Goal: Task Accomplishment & Management: Use online tool/utility

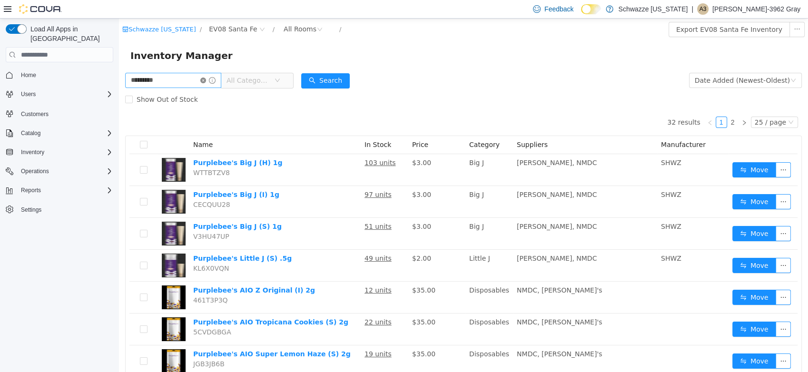
click at [206, 81] on icon "icon: close-circle" at bounding box center [203, 81] width 6 height 6
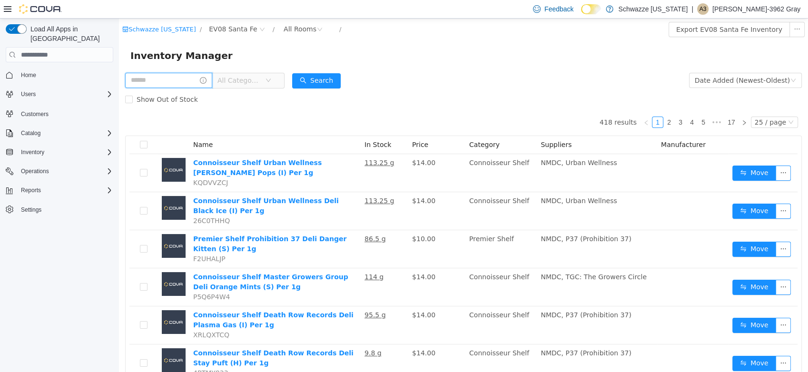
click at [155, 82] on input "text" at bounding box center [168, 80] width 87 height 15
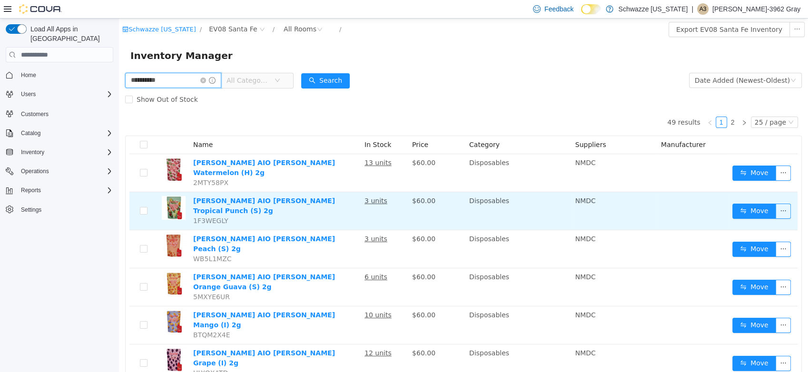
type input "**********"
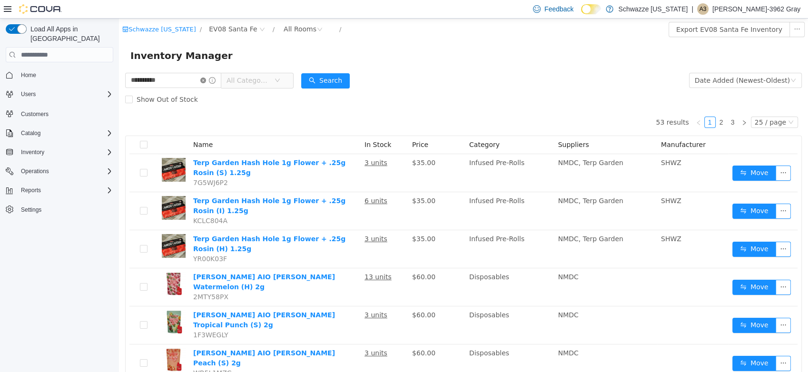
click at [206, 82] on icon "icon: close-circle" at bounding box center [203, 81] width 6 height 6
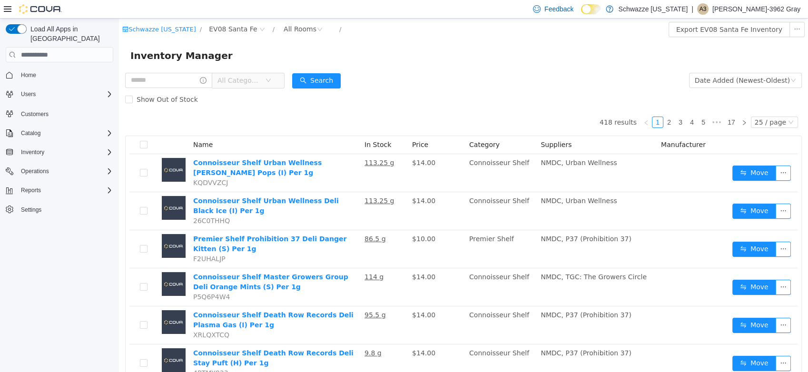
click at [277, 84] on span "All Categories" at bounding box center [244, 80] width 65 height 15
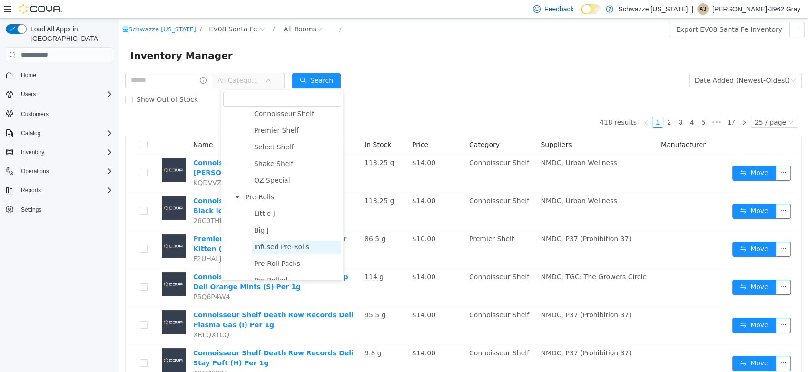
scroll to position [106, 0]
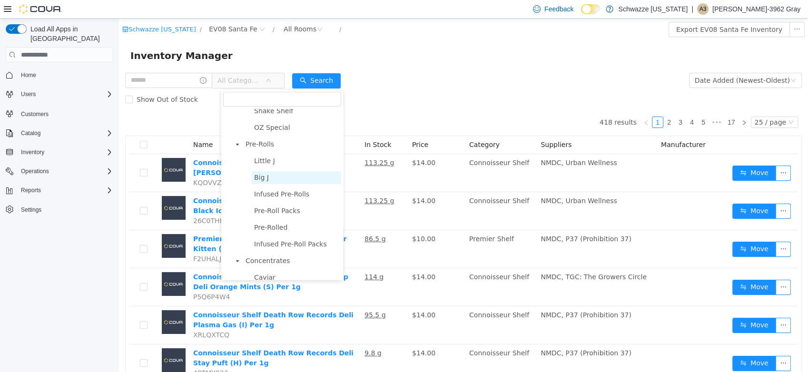
click at [259, 184] on span "Big J" at bounding box center [297, 177] width 90 height 13
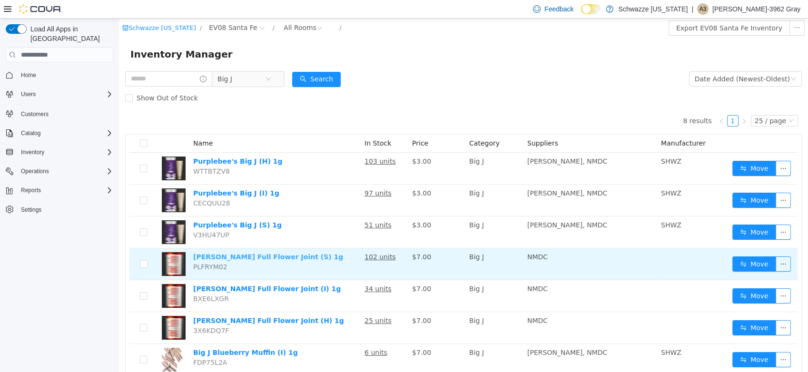
scroll to position [0, 0]
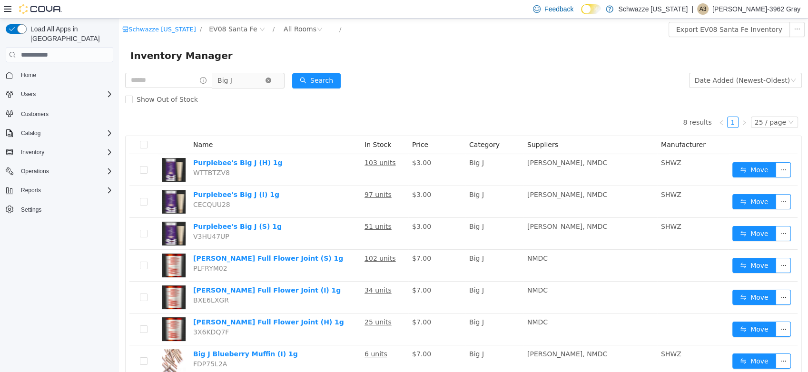
click at [271, 80] on icon "icon: close-circle" at bounding box center [269, 81] width 6 height 6
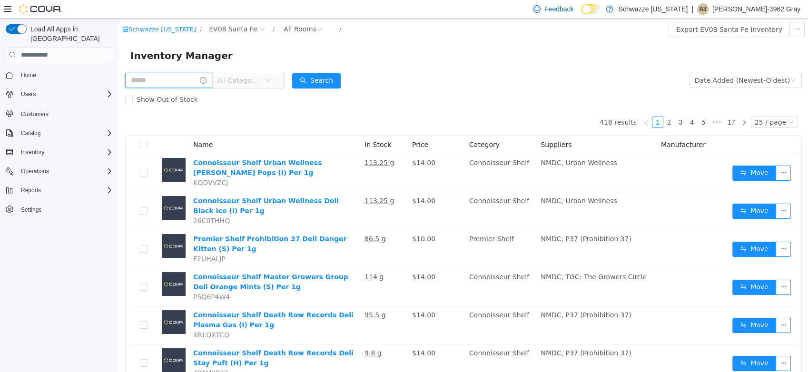
click at [141, 84] on input "text" at bounding box center [168, 80] width 87 height 15
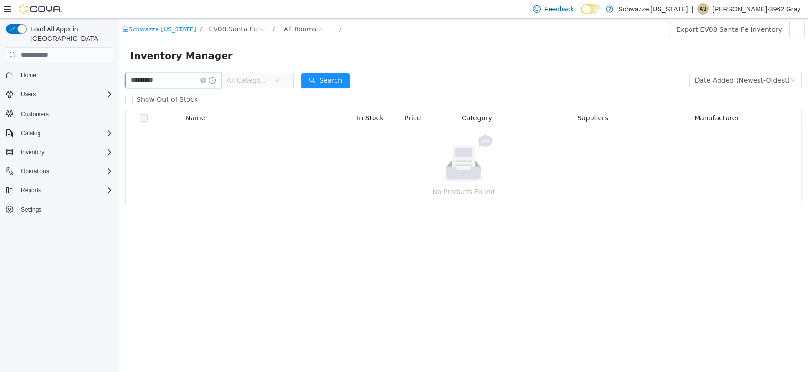
type input "*********"
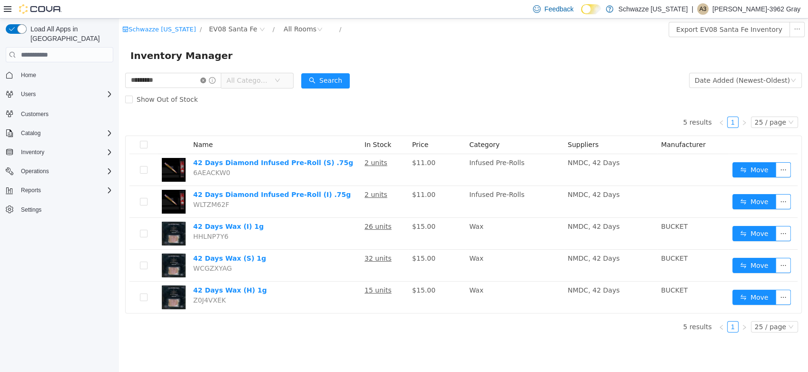
click at [206, 80] on icon "icon: close-circle" at bounding box center [203, 81] width 6 height 6
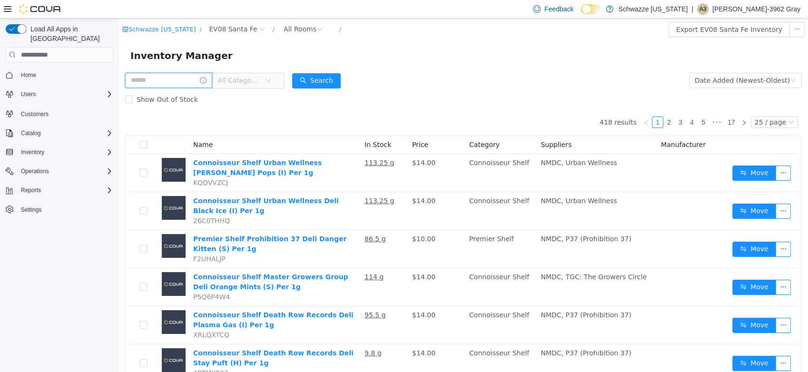
click at [187, 80] on input "text" at bounding box center [168, 80] width 87 height 15
type input "*******"
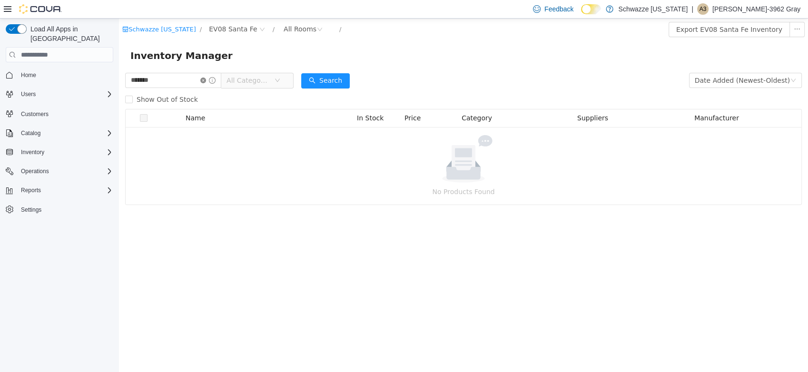
click at [206, 83] on icon "icon: close-circle" at bounding box center [203, 81] width 6 height 6
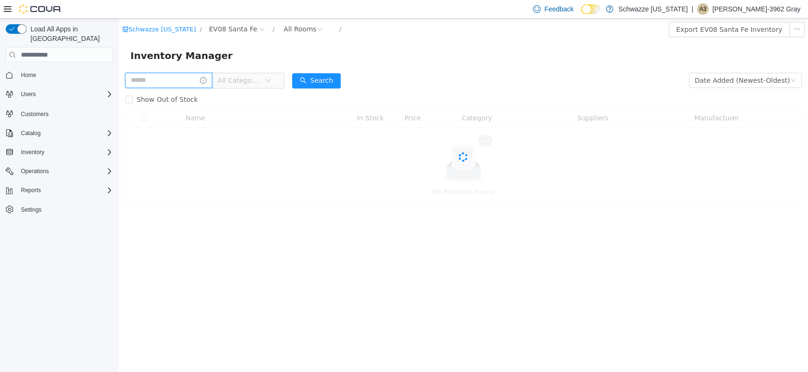
click at [198, 82] on input "text" at bounding box center [168, 80] width 87 height 15
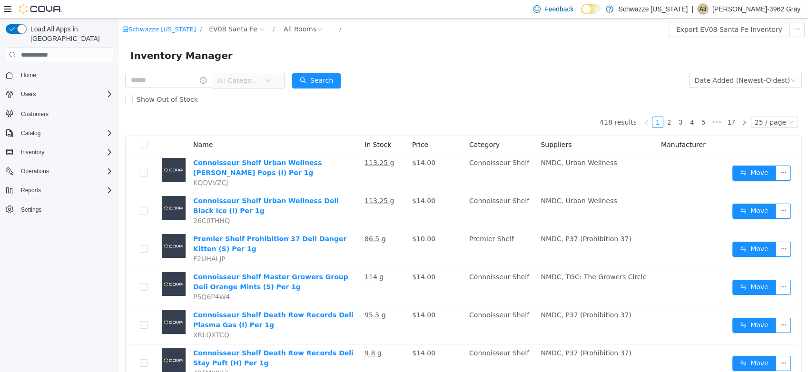
click at [247, 81] on span "All Categories" at bounding box center [239, 81] width 43 height 10
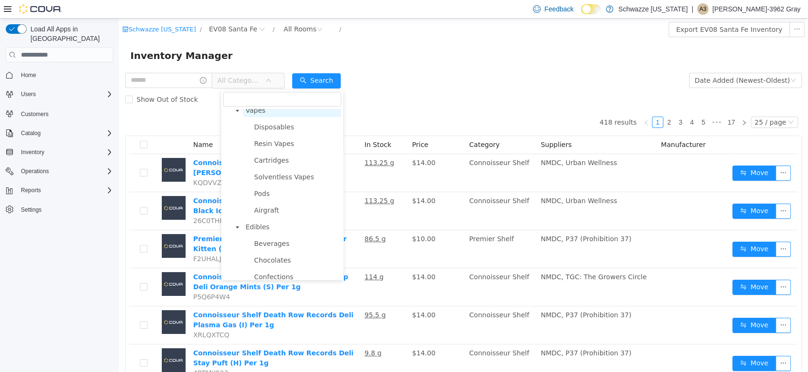
scroll to position [529, 0]
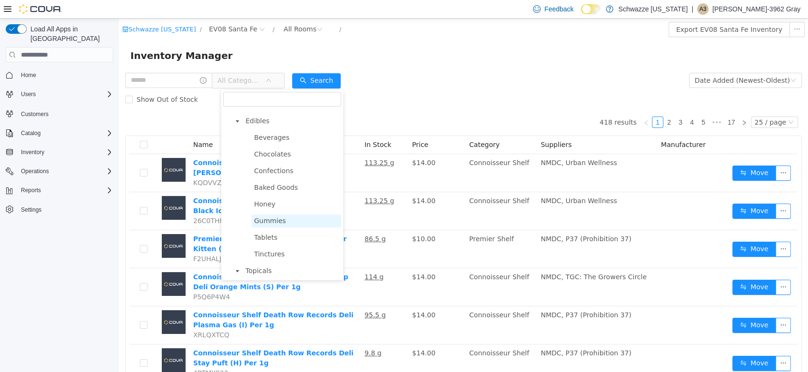
click at [274, 228] on span "Gummies" at bounding box center [297, 221] width 90 height 13
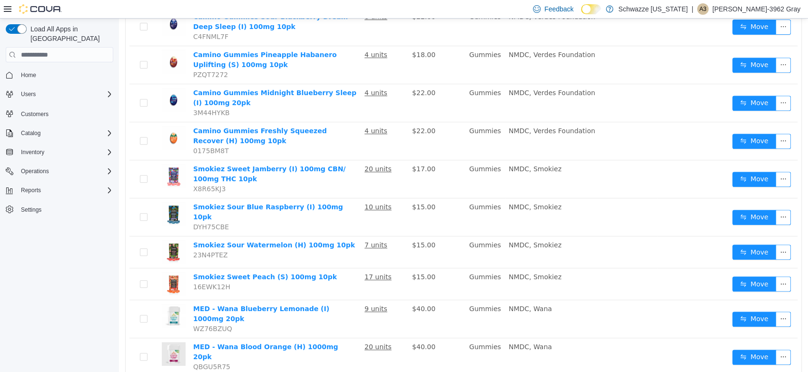
scroll to position [423, 0]
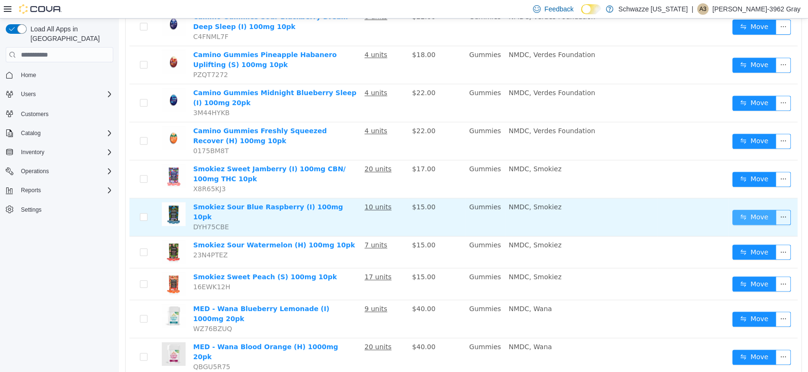
click at [760, 210] on button "Move" at bounding box center [755, 217] width 44 height 15
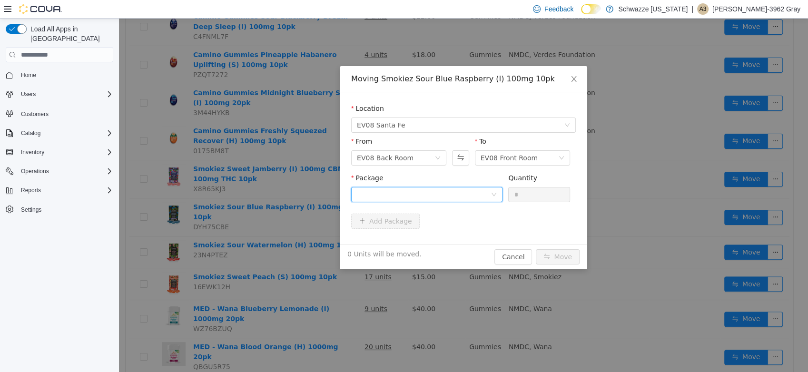
click at [468, 198] on div at bounding box center [424, 195] width 134 height 14
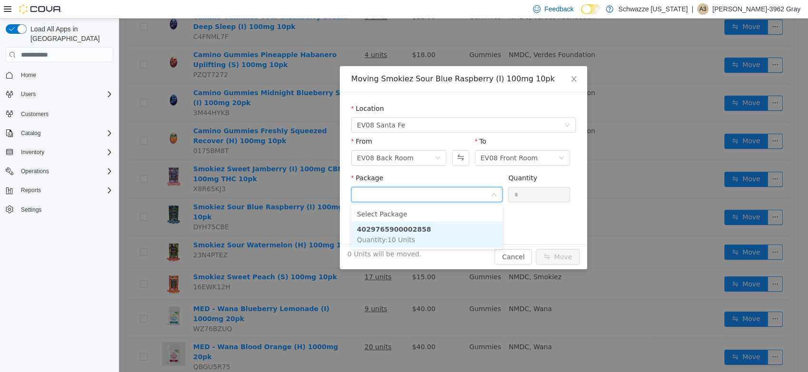
click at [456, 228] on li "4029765900002858 Quantity : 10 Units" at bounding box center [426, 235] width 151 height 26
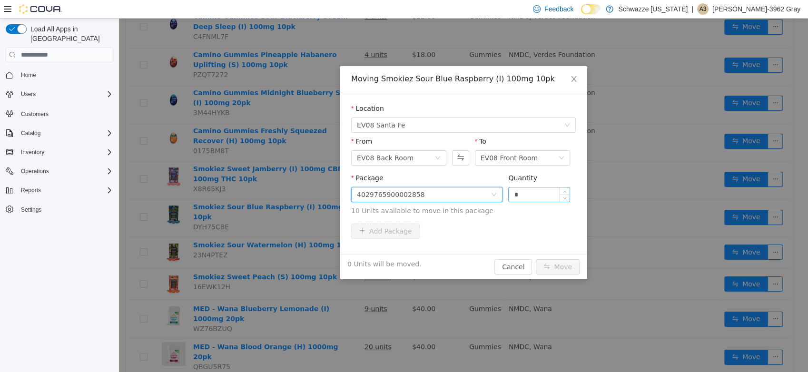
click at [519, 196] on input "*" at bounding box center [539, 195] width 61 height 14
type input "**"
click at [536, 259] on button "Move" at bounding box center [558, 266] width 44 height 15
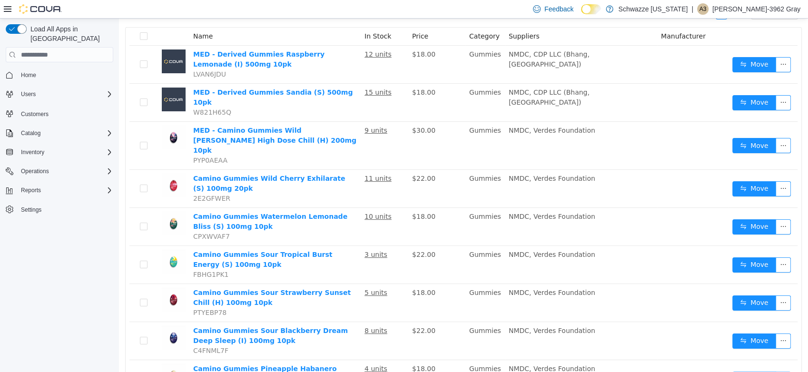
scroll to position [0, 0]
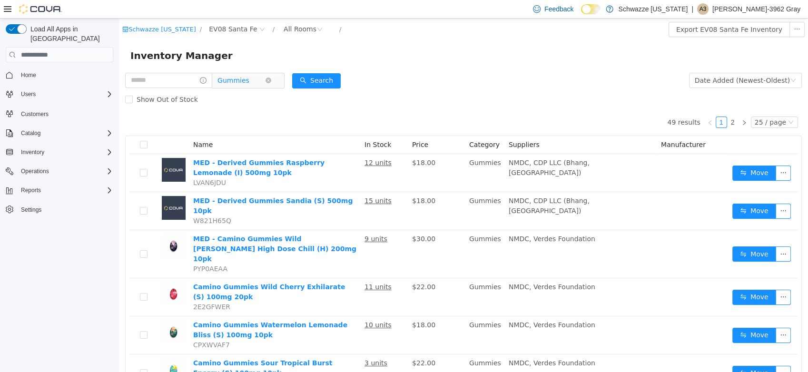
click at [265, 77] on span "Gummies" at bounding box center [242, 80] width 48 height 14
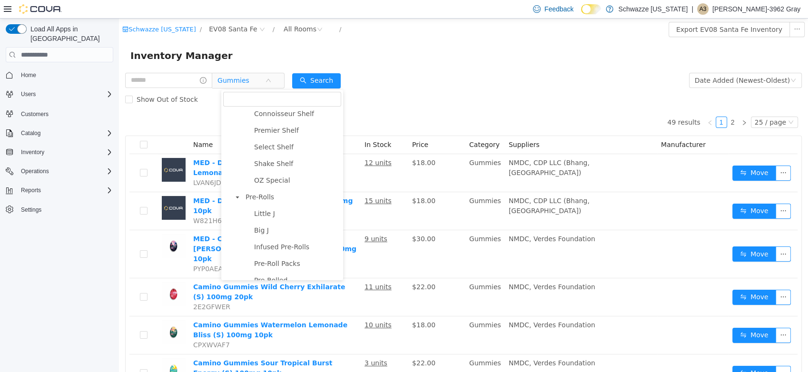
scroll to position [159, 0]
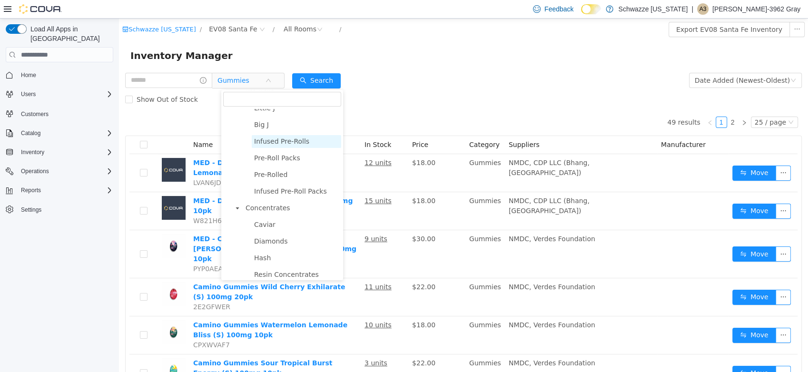
click at [299, 145] on span "Infused Pre-Rolls" at bounding box center [281, 142] width 55 height 8
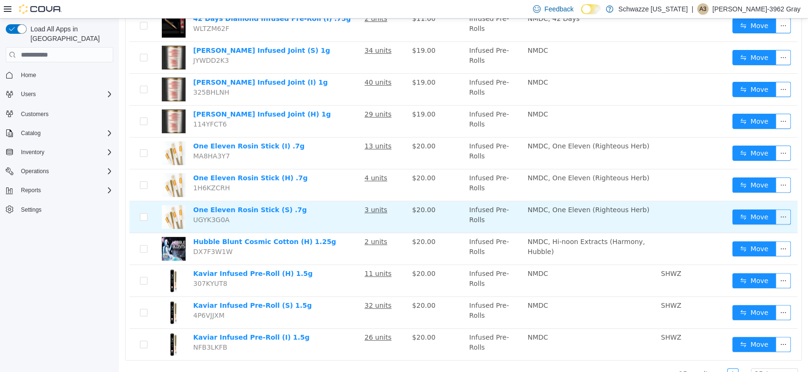
scroll to position [305, 0]
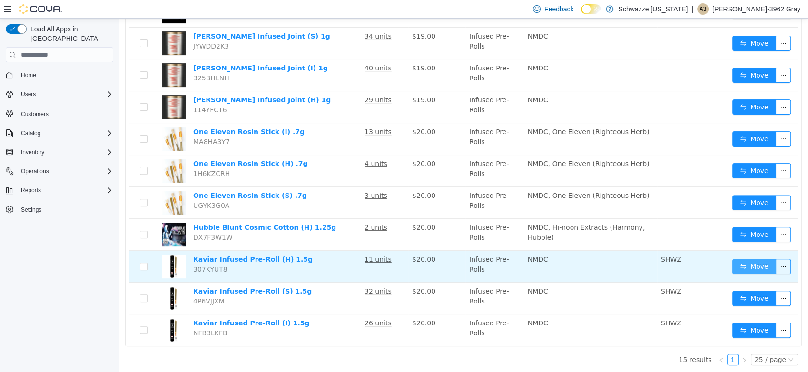
click at [748, 267] on button "Move" at bounding box center [755, 266] width 44 height 15
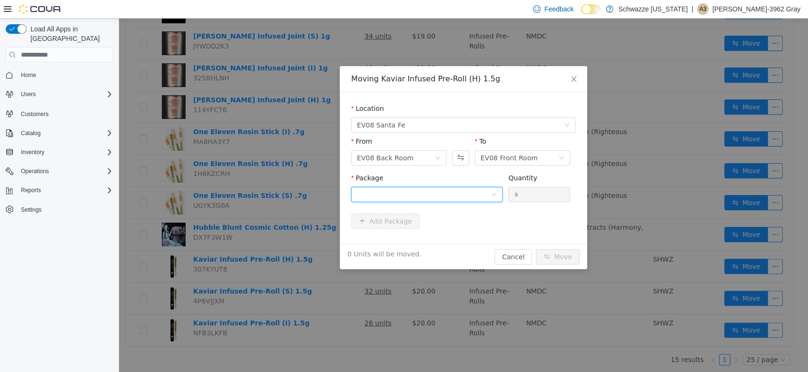
click at [424, 190] on div at bounding box center [424, 195] width 134 height 14
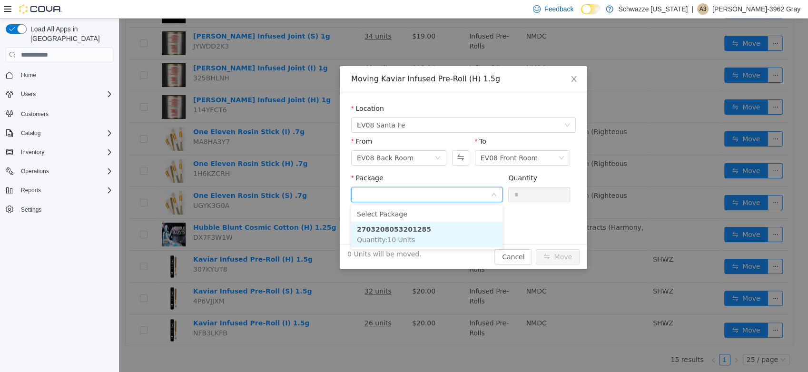
click at [416, 228] on strong "2703208053201285" at bounding box center [394, 230] width 74 height 8
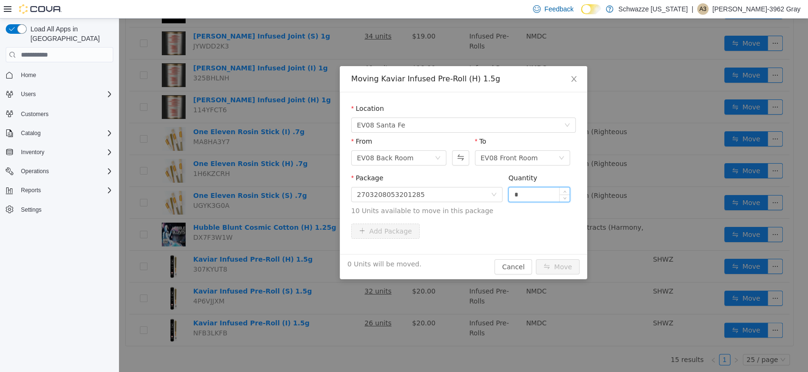
click at [529, 190] on input "*" at bounding box center [539, 195] width 61 height 14
type input "**"
click at [541, 223] on div "Package 2703208053201285 Quantity ** 10 Units available to move in this package" at bounding box center [463, 198] width 225 height 50
click at [567, 260] on button "Move" at bounding box center [558, 266] width 44 height 15
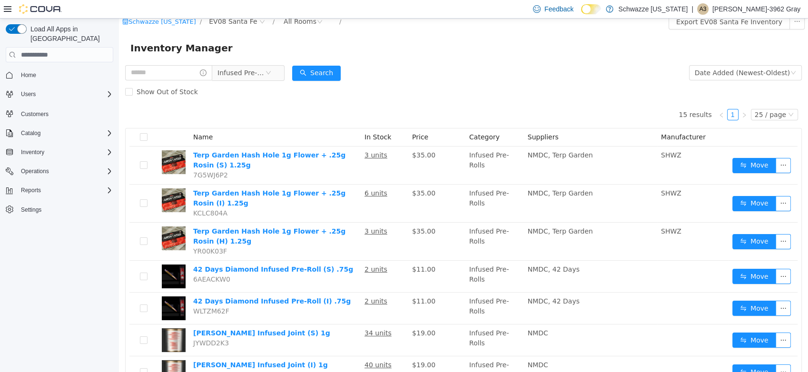
scroll to position [0, 0]
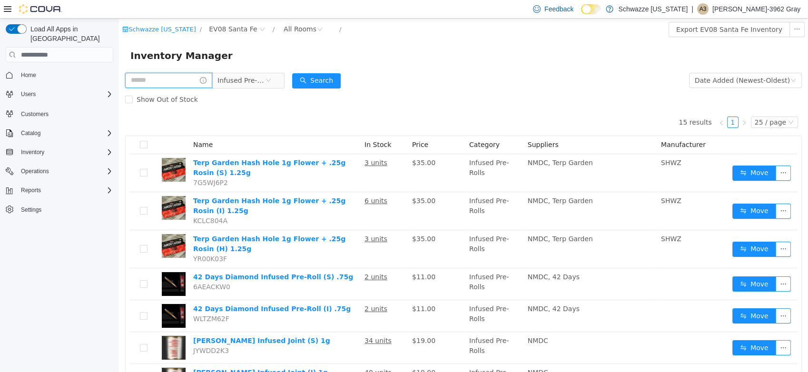
click at [191, 75] on input "text" at bounding box center [168, 80] width 87 height 15
type input "*****"
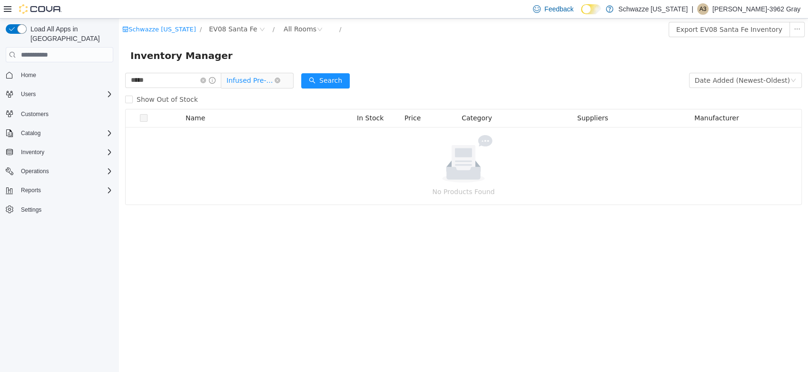
click at [286, 85] on span "Infused Pre-Rolls" at bounding box center [253, 80] width 65 height 15
click at [280, 80] on icon "icon: close-circle" at bounding box center [278, 81] width 6 height 6
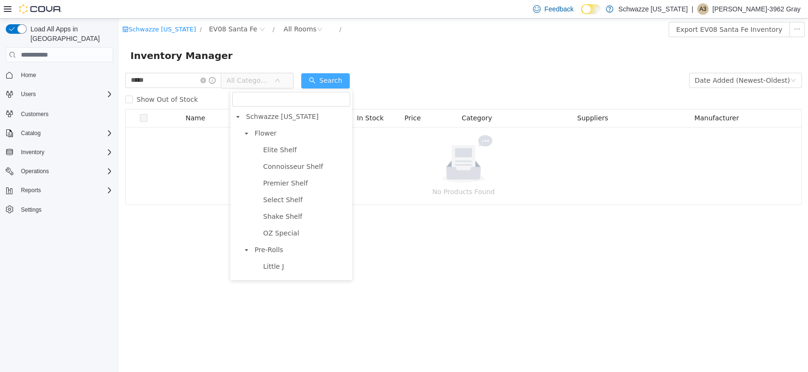
click at [330, 79] on button "Search" at bounding box center [325, 80] width 49 height 15
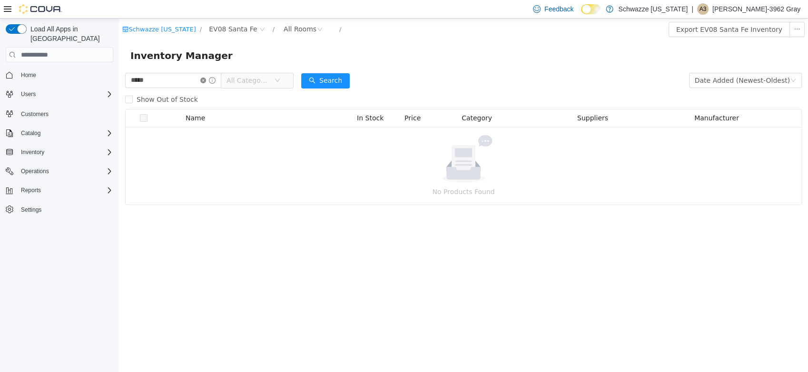
click at [206, 83] on icon "icon: close-circle" at bounding box center [203, 81] width 6 height 6
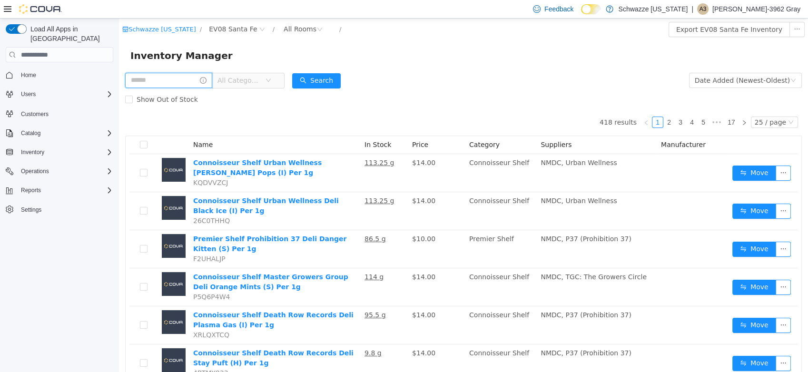
click at [166, 75] on input "text" at bounding box center [168, 80] width 87 height 15
type input "****"
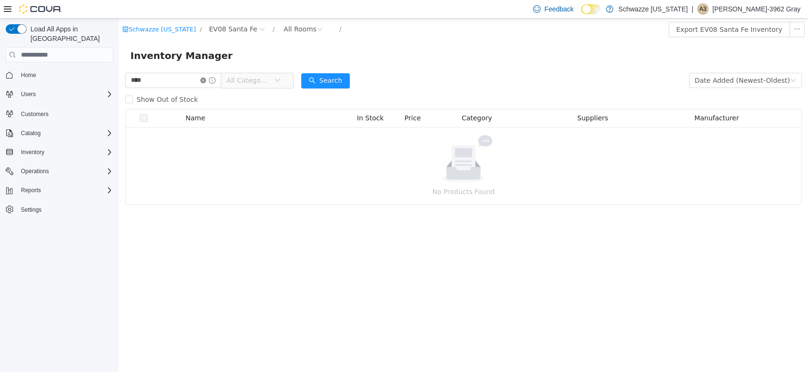
click at [206, 78] on icon "icon: close-circle" at bounding box center [203, 81] width 6 height 6
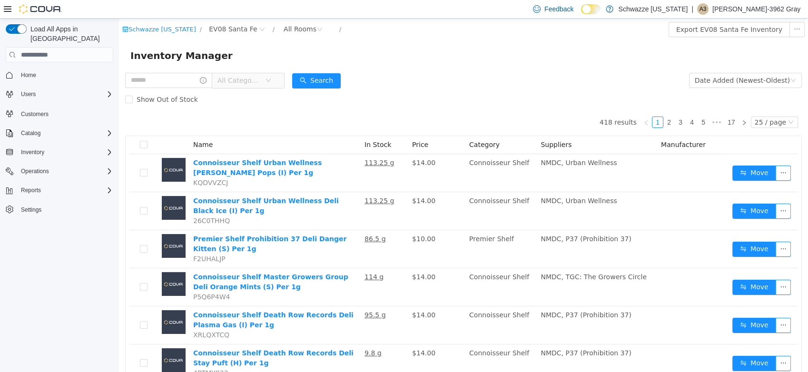
click at [265, 83] on span "All Categories" at bounding box center [242, 80] width 48 height 14
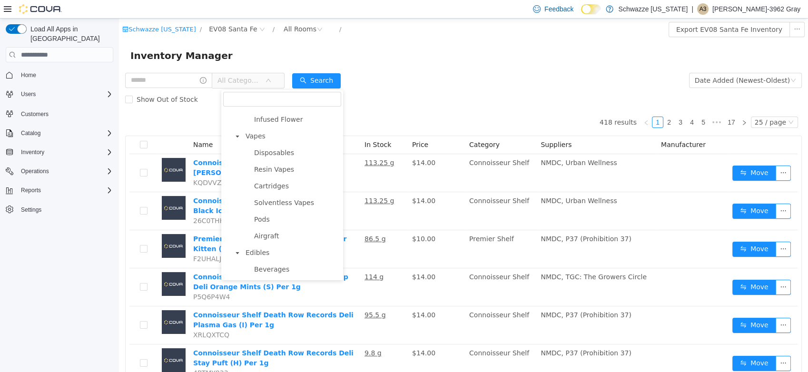
scroll to position [423, 0]
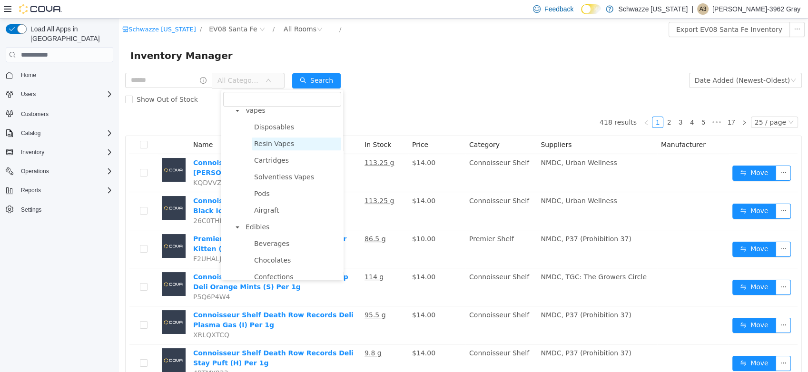
click at [299, 150] on span "Resin Vapes" at bounding box center [297, 144] width 90 height 13
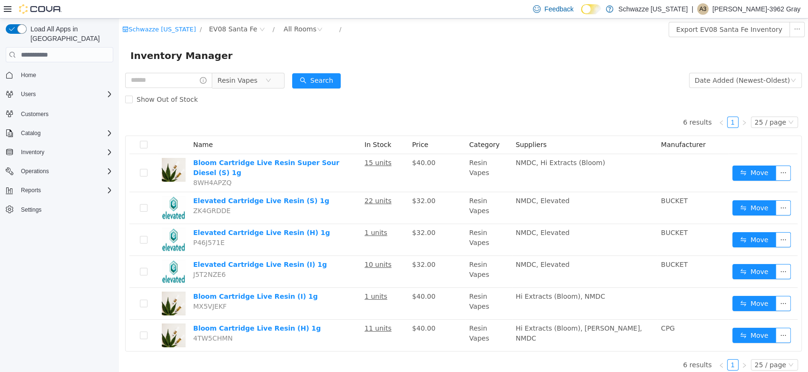
click at [285, 80] on span "Resin Vapes" at bounding box center [248, 81] width 72 height 16
click at [271, 79] on icon "icon: close-circle" at bounding box center [269, 81] width 6 height 6
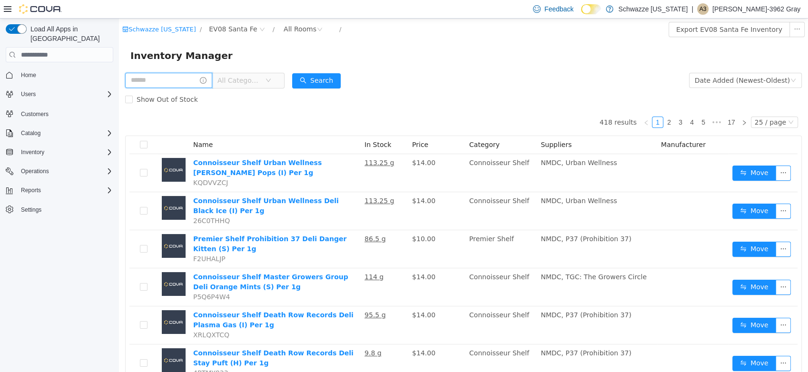
click at [181, 78] on input "text" at bounding box center [168, 80] width 87 height 15
type input "**********"
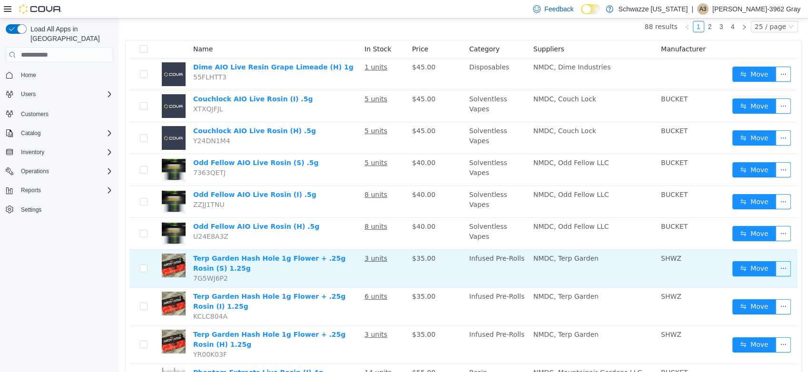
scroll to position [42, 0]
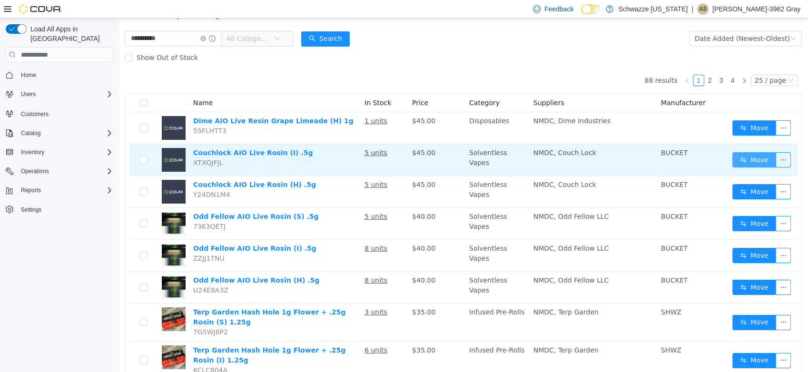
click at [733, 159] on button "Move" at bounding box center [755, 159] width 44 height 15
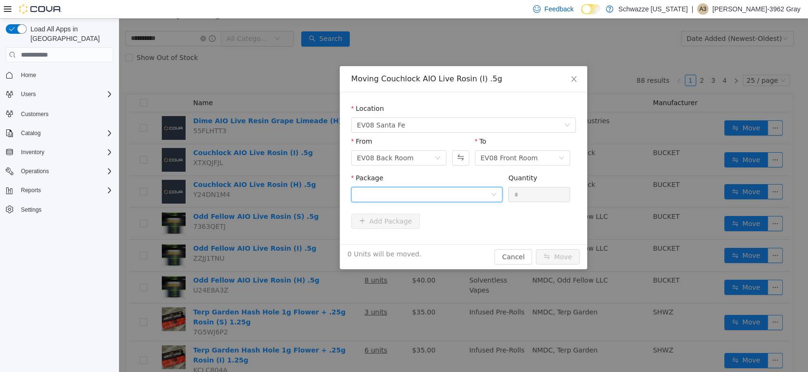
click at [397, 190] on div at bounding box center [424, 195] width 134 height 14
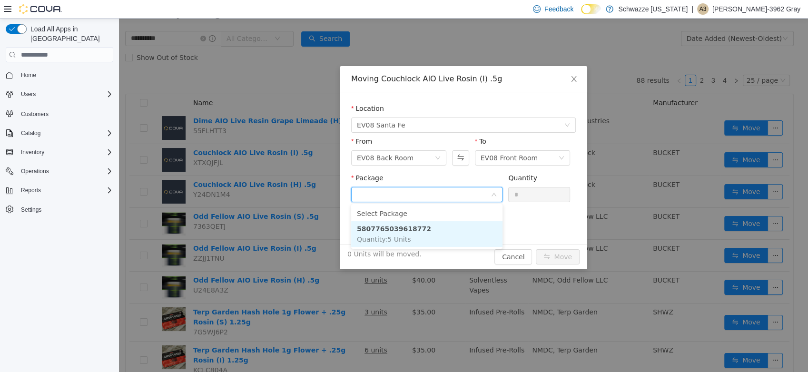
click at [446, 227] on li "5807765039618772 Quantity : 5 Units" at bounding box center [426, 234] width 151 height 26
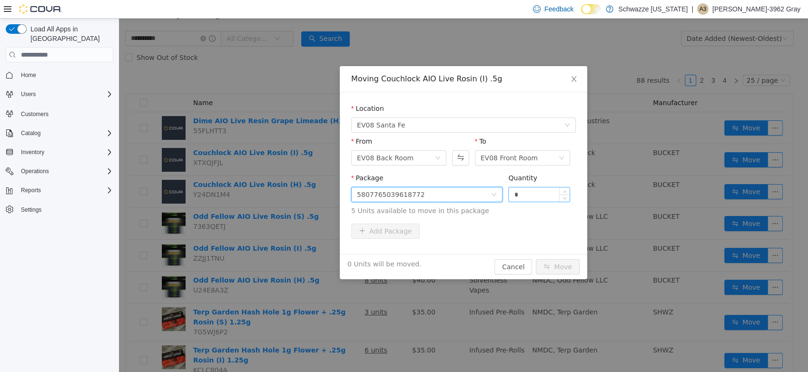
click at [528, 199] on input "*" at bounding box center [539, 195] width 61 height 14
type input "*"
click at [556, 266] on button "Move" at bounding box center [558, 266] width 44 height 15
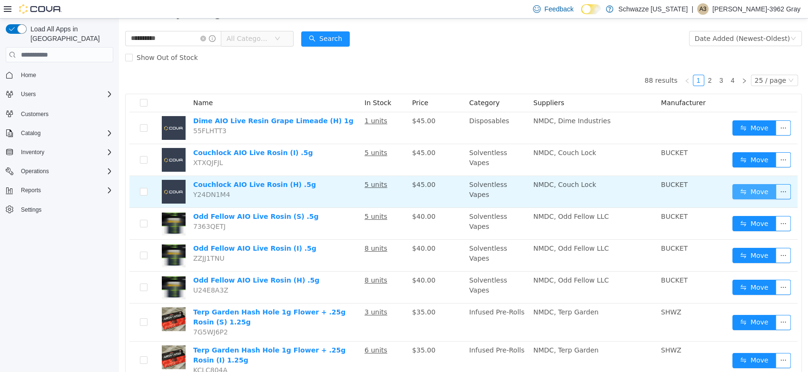
click at [757, 191] on button "Move" at bounding box center [755, 191] width 44 height 15
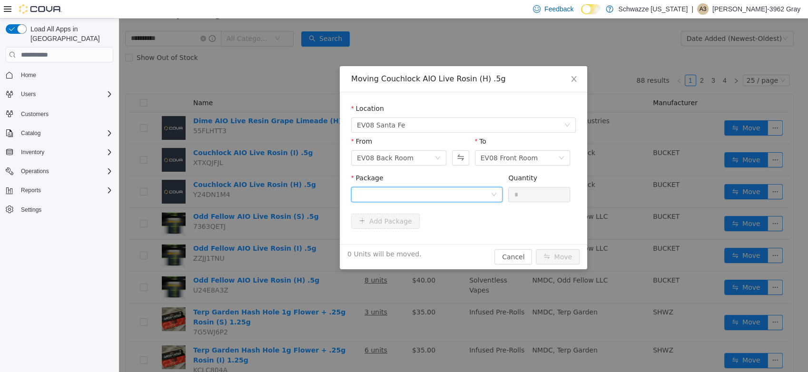
click at [462, 192] on div at bounding box center [424, 195] width 134 height 14
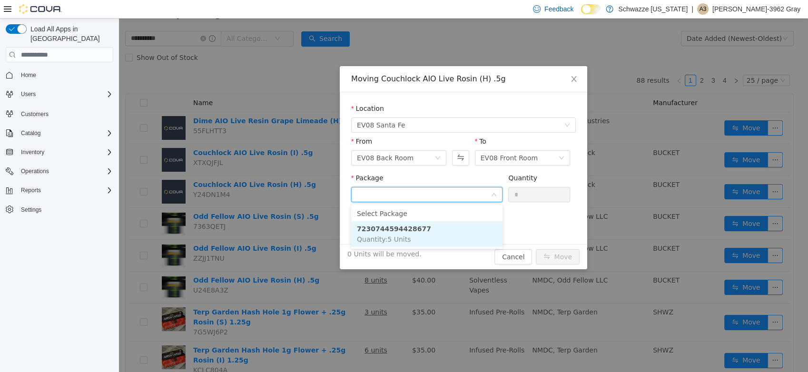
click at [446, 236] on li "7230744594428677 Quantity : 5 Units" at bounding box center [426, 234] width 151 height 26
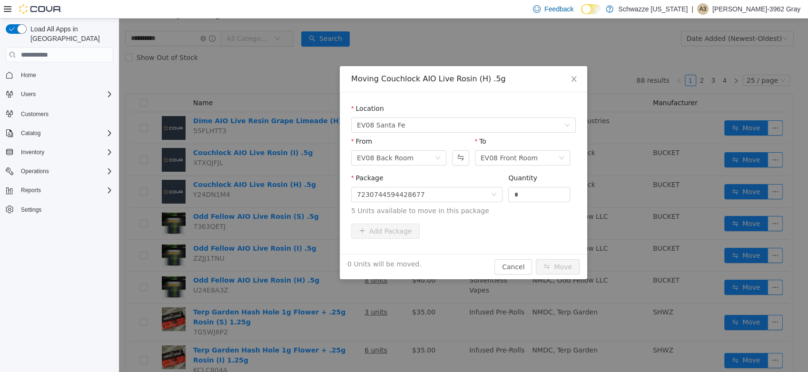
click at [515, 228] on div "Add Package" at bounding box center [463, 231] width 225 height 15
click at [533, 204] on div "Quantity *" at bounding box center [540, 189] width 62 height 33
click at [536, 190] on input "*" at bounding box center [539, 195] width 61 height 14
type input "*"
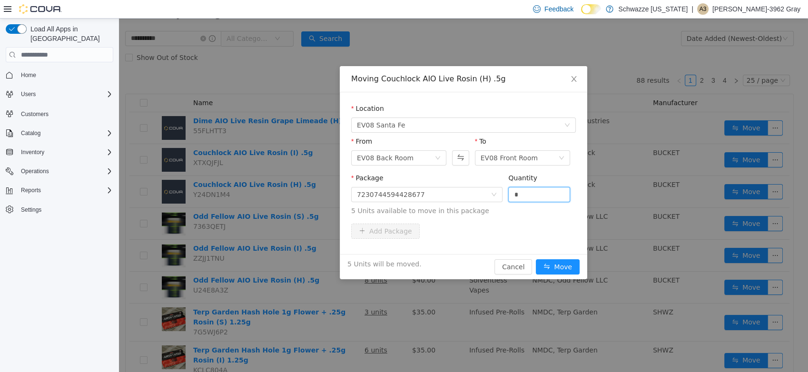
click at [495, 236] on div "Add Package" at bounding box center [463, 231] width 225 height 15
click at [561, 265] on button "Move" at bounding box center [558, 266] width 44 height 15
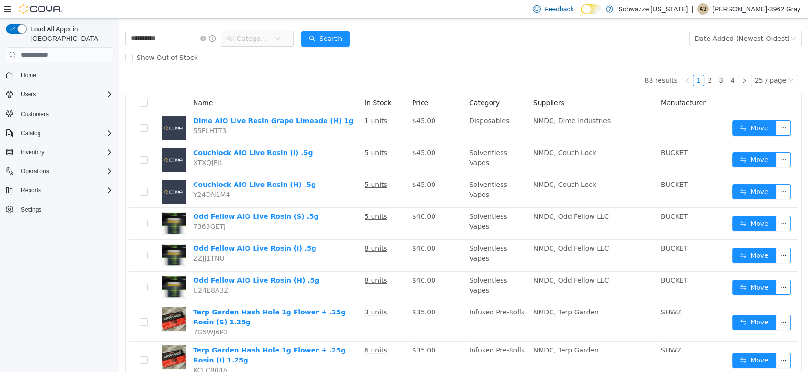
click at [259, 44] on span "All Categories" at bounding box center [251, 38] width 48 height 14
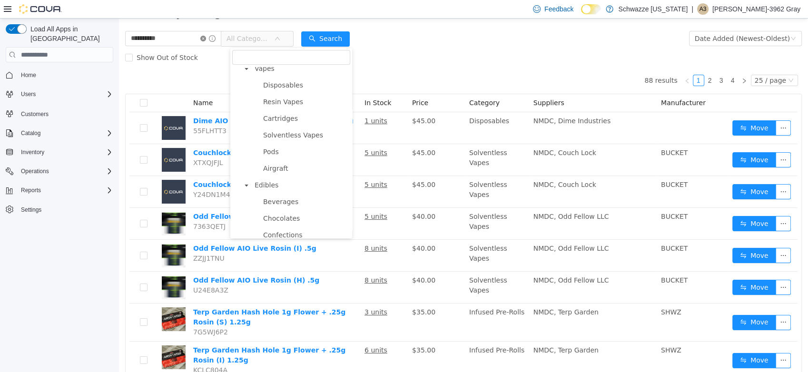
click at [206, 38] on icon "icon: close-circle" at bounding box center [203, 39] width 6 height 6
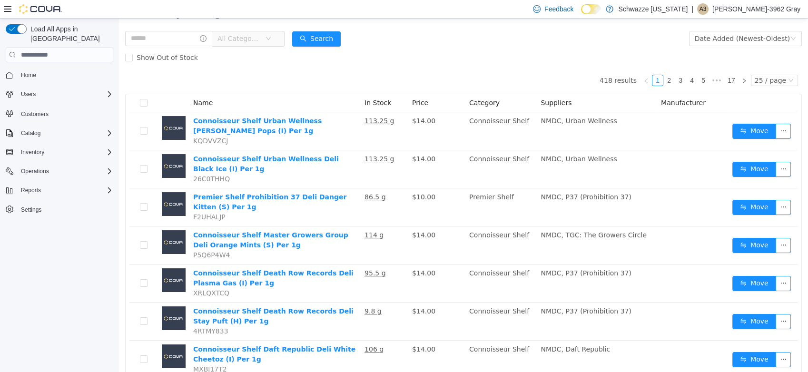
click at [251, 35] on span "All Categories" at bounding box center [239, 39] width 43 height 10
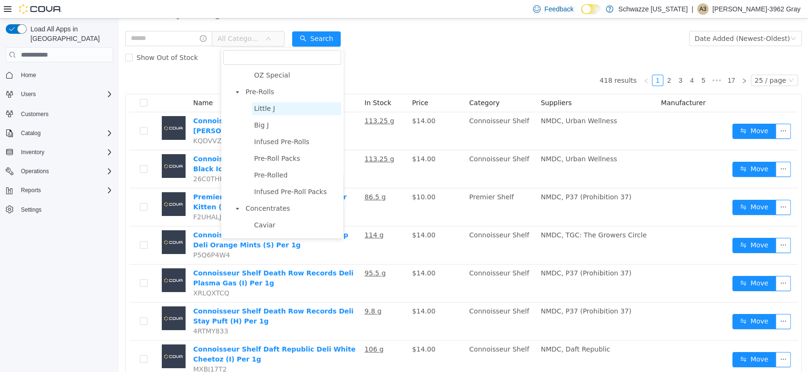
scroll to position [53, 0]
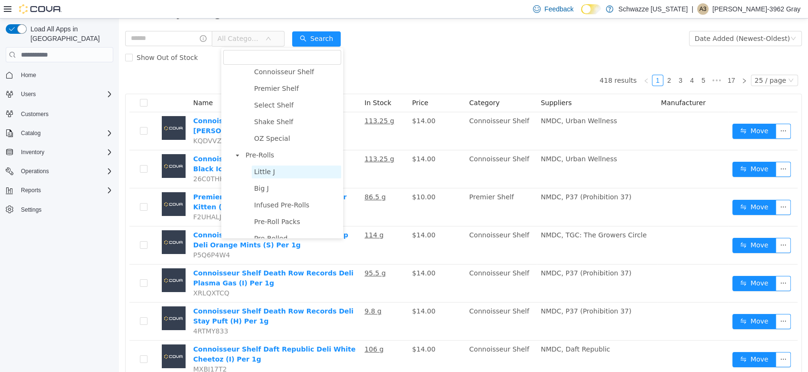
click at [277, 178] on span "Little J" at bounding box center [297, 172] width 90 height 13
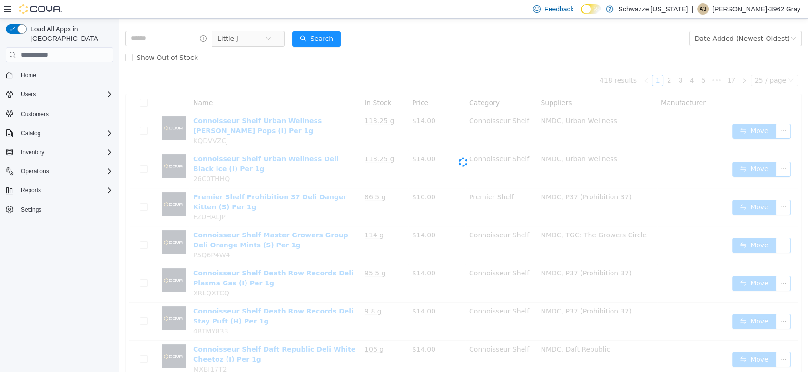
scroll to position [0, 0]
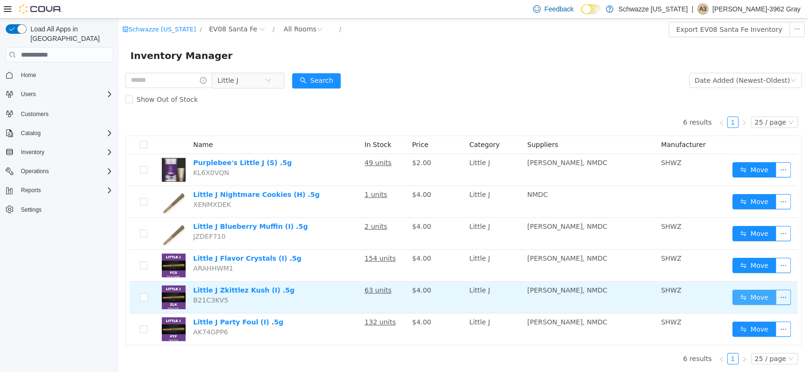
click at [754, 294] on button "Move" at bounding box center [755, 297] width 44 height 15
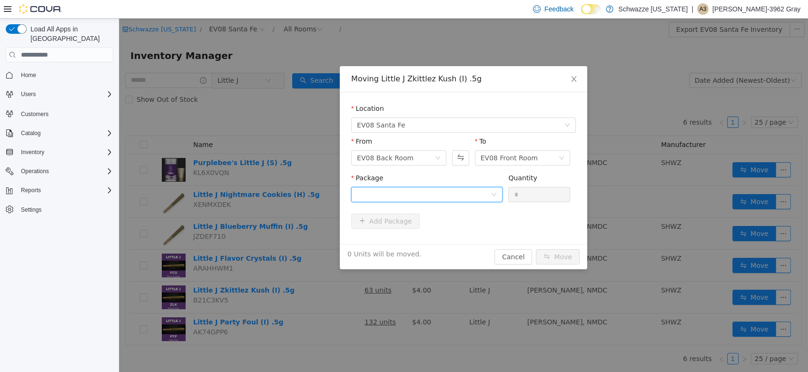
click at [390, 191] on div at bounding box center [424, 195] width 134 height 14
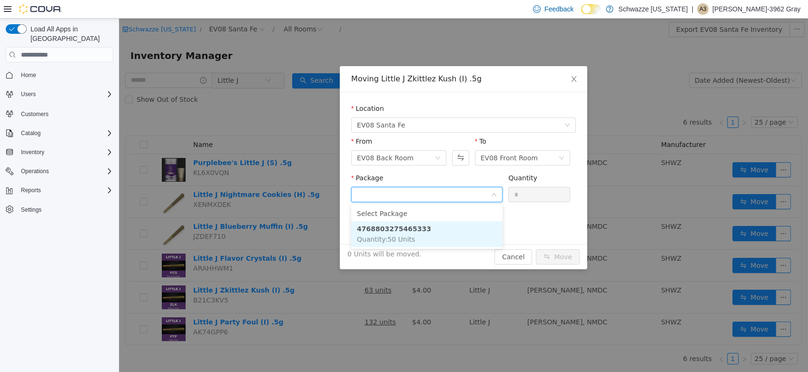
click at [428, 232] on li "4768803275465333 Quantity : 50 Units" at bounding box center [426, 234] width 151 height 26
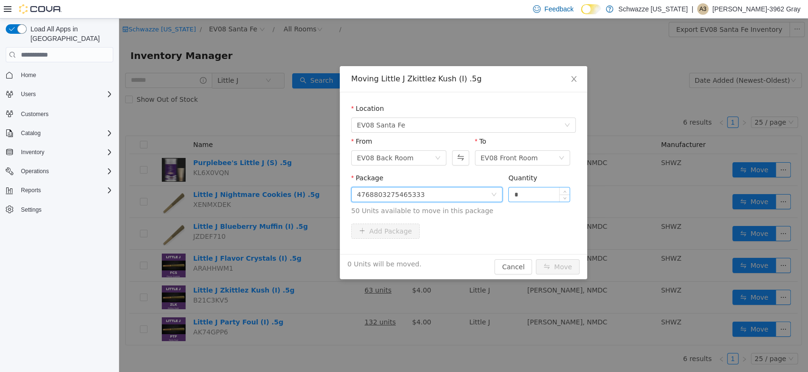
click at [547, 195] on input "*" at bounding box center [539, 195] width 61 height 14
type input "*"
type input "**"
click at [563, 218] on div "Package 4768803275465333 Quantity ** 50 Units available to move in this package" at bounding box center [463, 196] width 225 height 47
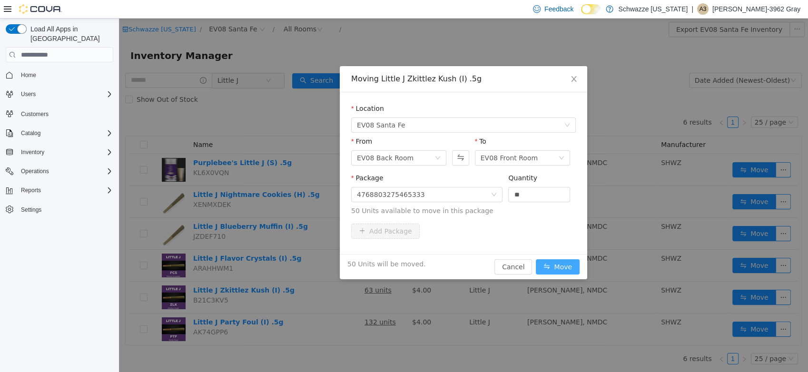
click at [567, 269] on button "Move" at bounding box center [558, 266] width 44 height 15
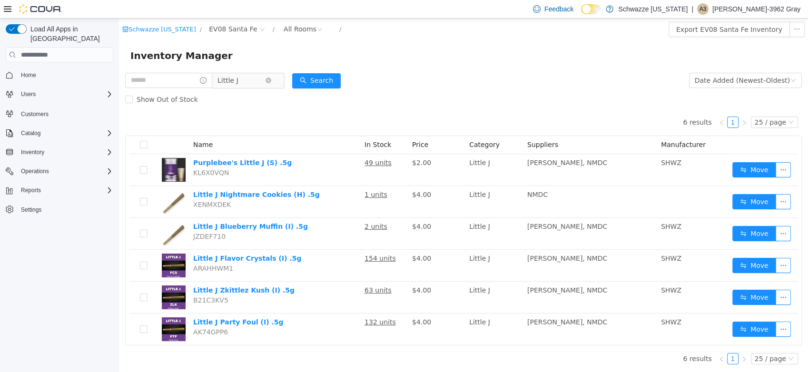
click at [277, 74] on span "Little J" at bounding box center [244, 80] width 65 height 15
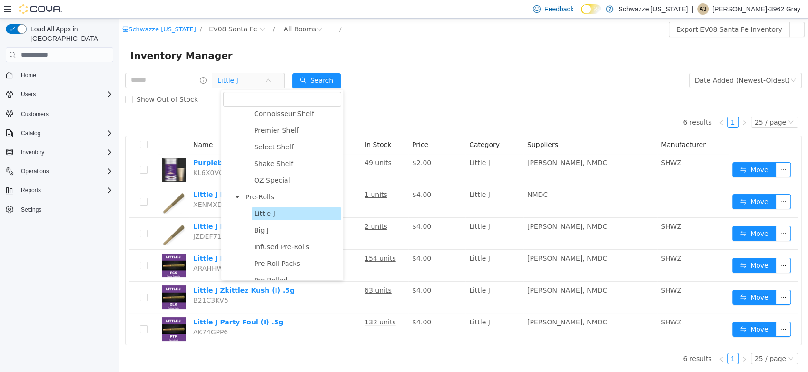
click at [285, 85] on span "Little J" at bounding box center [248, 81] width 72 height 16
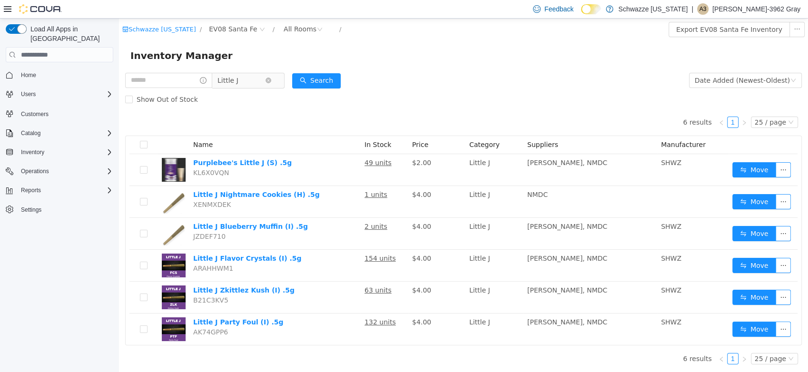
click at [277, 80] on span "Little J" at bounding box center [244, 80] width 65 height 15
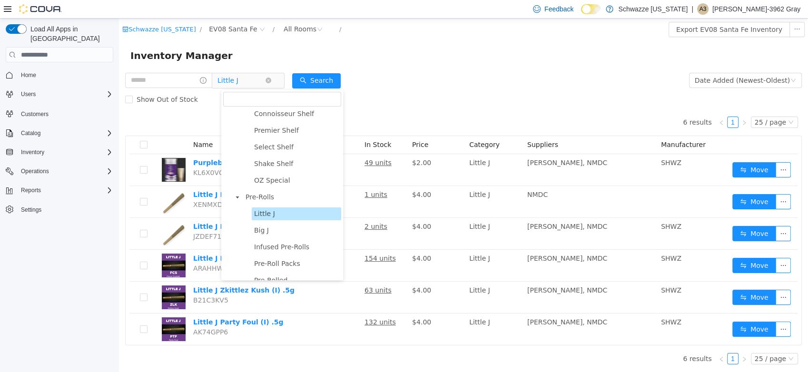
drag, startPoint x: 281, startPoint y: 80, endPoint x: 270, endPoint y: 79, distance: 10.5
click at [277, 80] on span "Little J" at bounding box center [244, 80] width 65 height 15
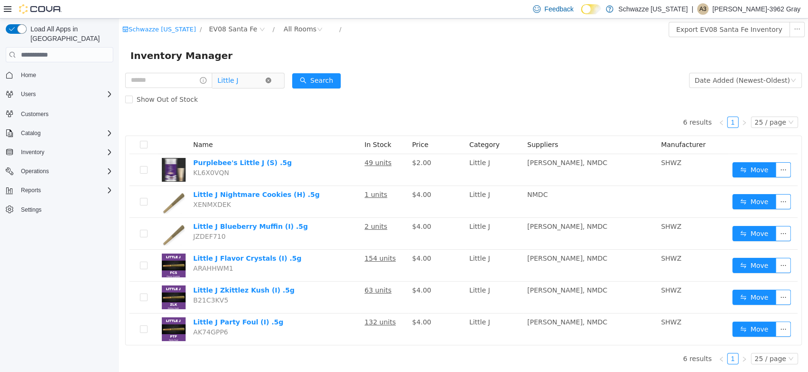
click at [271, 83] on icon "icon: close-circle" at bounding box center [269, 81] width 6 height 6
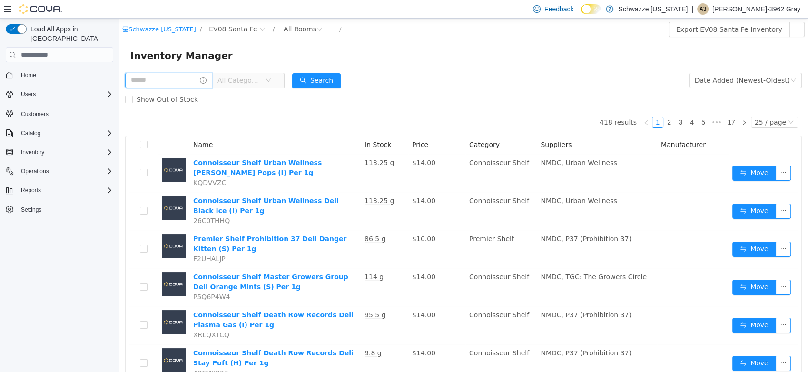
click at [177, 85] on input "text" at bounding box center [168, 80] width 87 height 15
type input "*******"
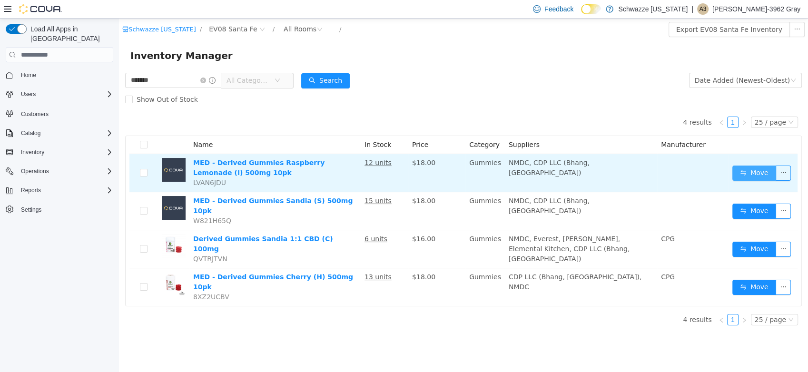
click at [747, 174] on button "Move" at bounding box center [755, 173] width 44 height 15
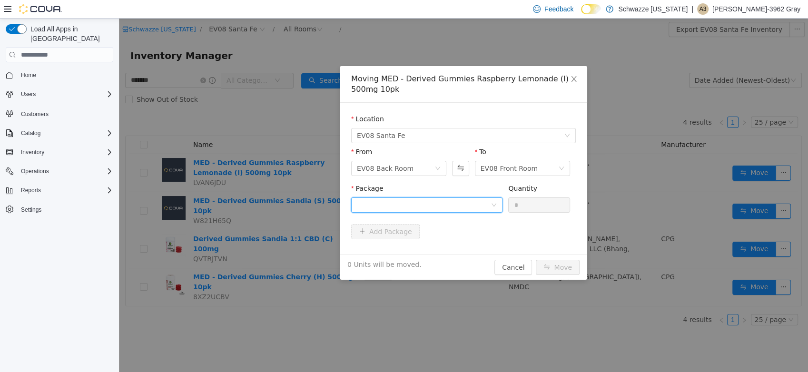
click at [397, 202] on div at bounding box center [424, 205] width 134 height 14
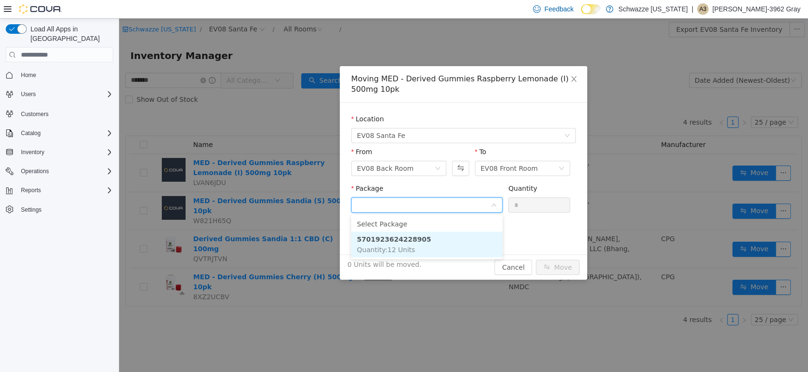
click at [414, 241] on strong "5701923624228905" at bounding box center [394, 240] width 74 height 8
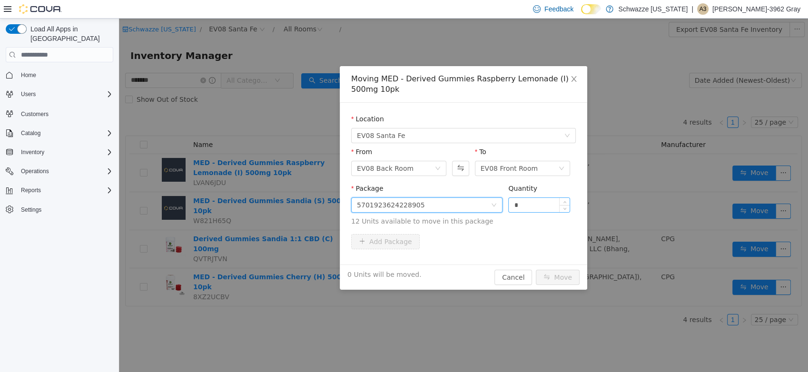
click at [529, 212] on div "*" at bounding box center [540, 205] width 62 height 15
drag, startPoint x: 529, startPoint y: 212, endPoint x: 531, endPoint y: 199, distance: 13.9
click at [531, 199] on input "*" at bounding box center [539, 205] width 61 height 14
click at [527, 205] on input "*" at bounding box center [539, 205] width 61 height 14
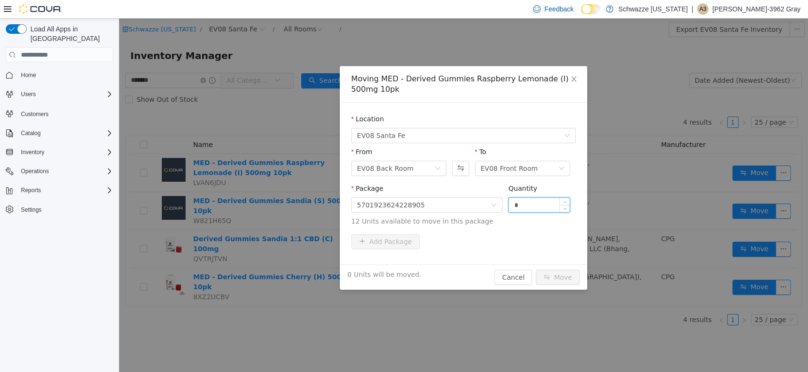
type input "**"
click at [528, 205] on input "**" at bounding box center [539, 205] width 61 height 14
type input "**"
click at [529, 232] on div "Package 5701923624228905 Quantity ** 12 Units available to move in this package" at bounding box center [463, 209] width 225 height 50
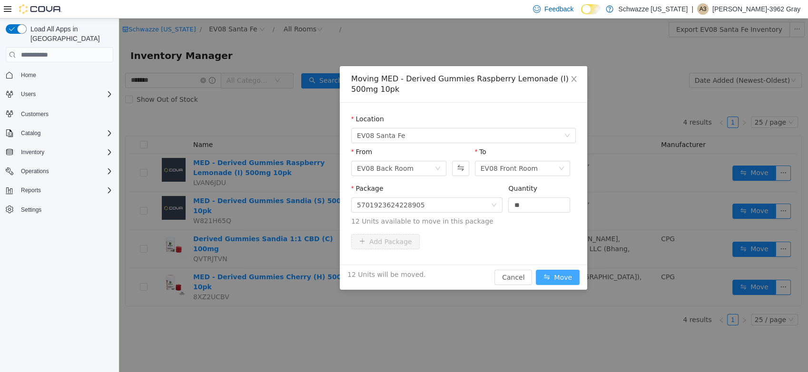
click at [564, 274] on button "Move" at bounding box center [558, 277] width 44 height 15
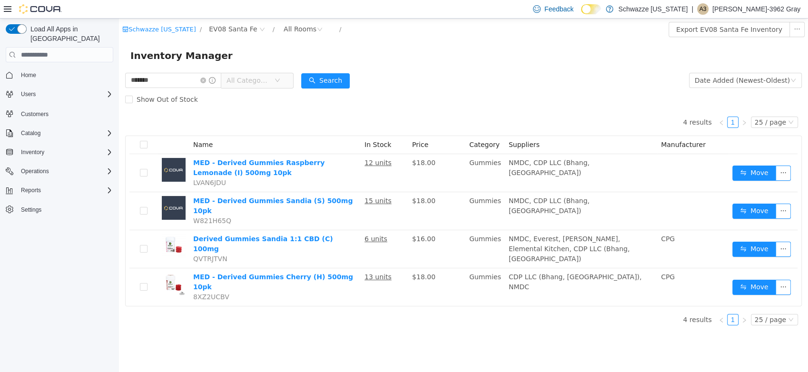
click at [465, 92] on div "Show Out of Stock" at bounding box center [463, 99] width 677 height 19
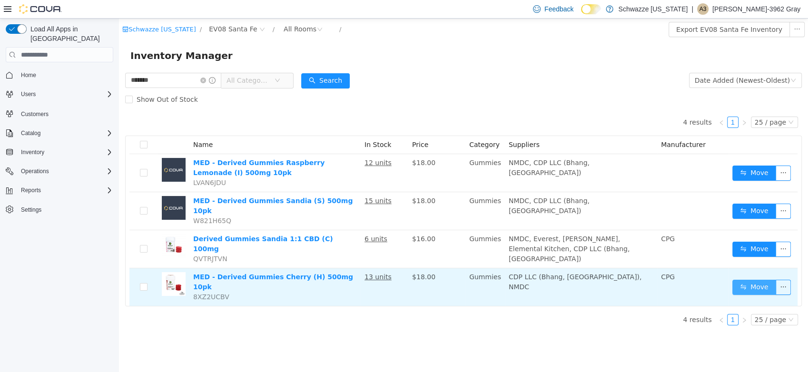
click at [756, 280] on button "Move" at bounding box center [755, 287] width 44 height 15
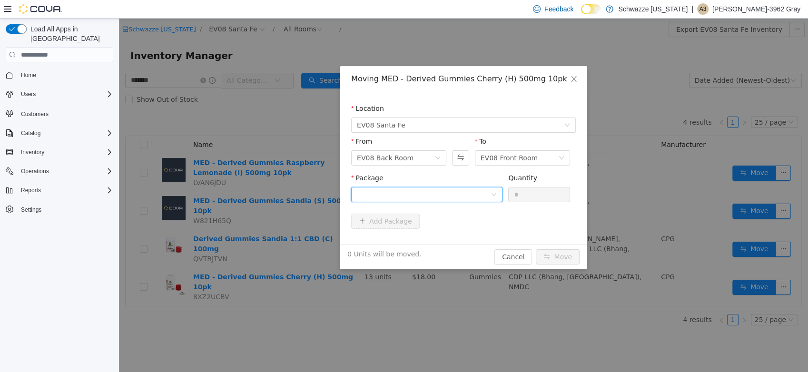
click at [463, 194] on div at bounding box center [424, 195] width 134 height 14
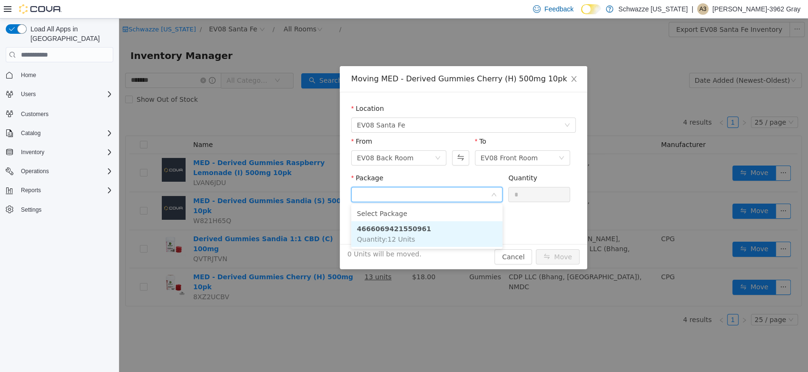
click at [451, 230] on li "4666069421550961 Quantity : 12 Units" at bounding box center [426, 234] width 151 height 26
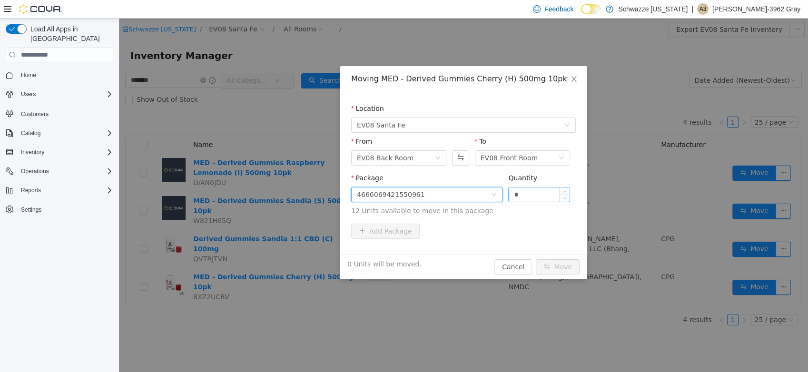
click at [514, 194] on input "*" at bounding box center [539, 195] width 61 height 14
type input "**"
click at [490, 219] on div "Package 4666069421550961 Quantity ** 12 Units available to move in this package" at bounding box center [463, 196] width 225 height 47
click at [559, 258] on div "12 Units will be moved. Cancel Move" at bounding box center [464, 266] width 248 height 25
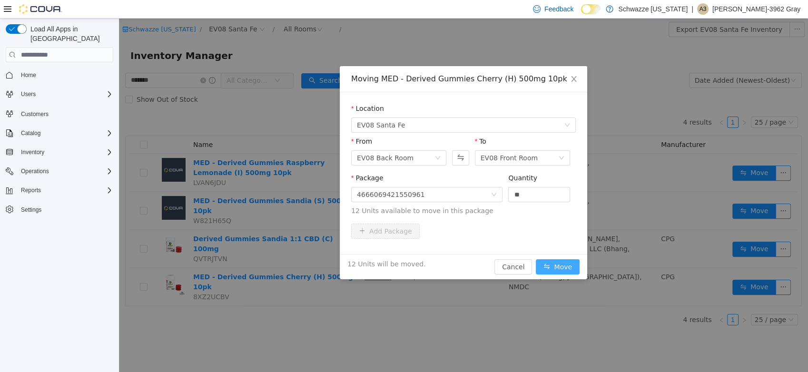
click at [557, 266] on button "Move" at bounding box center [558, 266] width 44 height 15
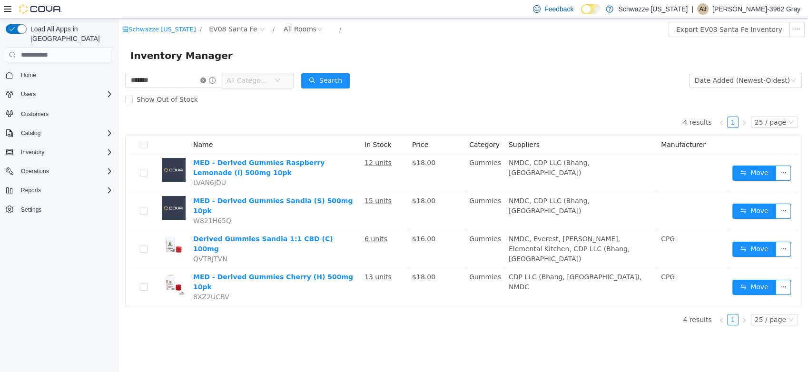
click at [206, 80] on icon "icon: close-circle" at bounding box center [203, 81] width 6 height 6
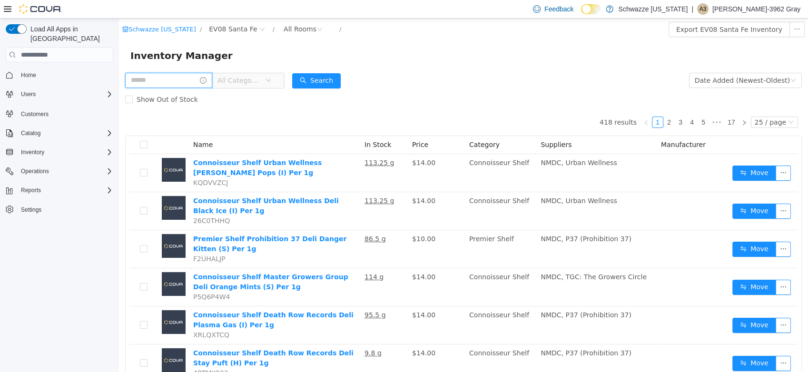
click at [201, 80] on input "text" at bounding box center [168, 80] width 87 height 15
type input "*******"
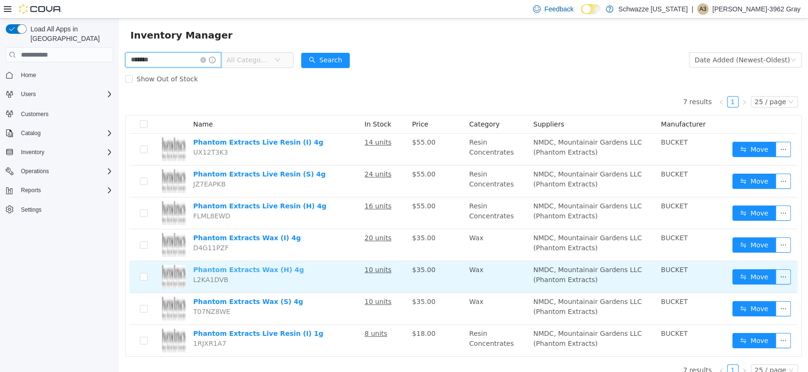
scroll to position [32, 0]
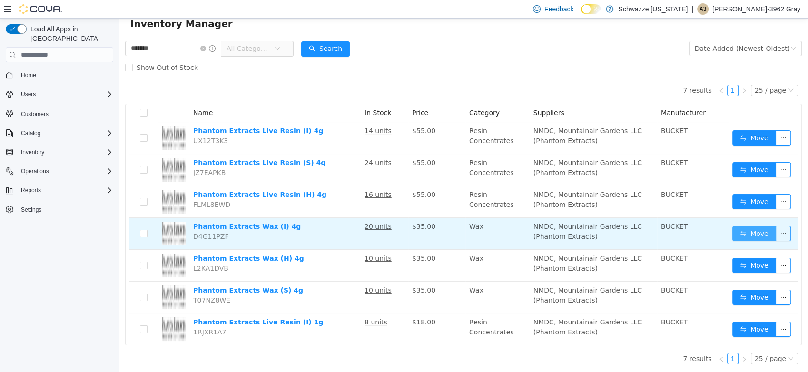
click at [738, 229] on button "Move" at bounding box center [755, 233] width 44 height 15
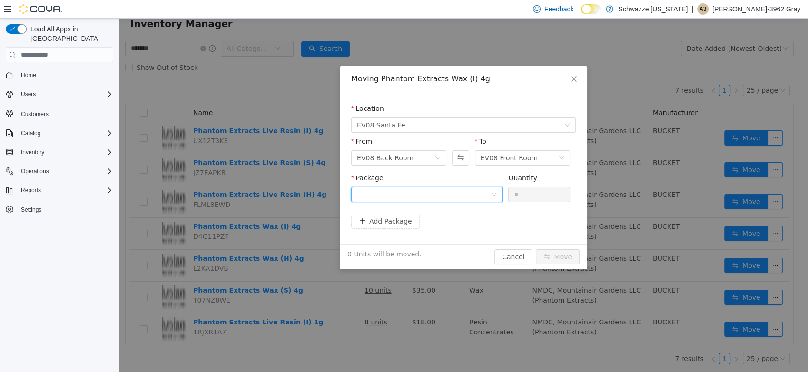
click at [456, 197] on div at bounding box center [424, 195] width 134 height 14
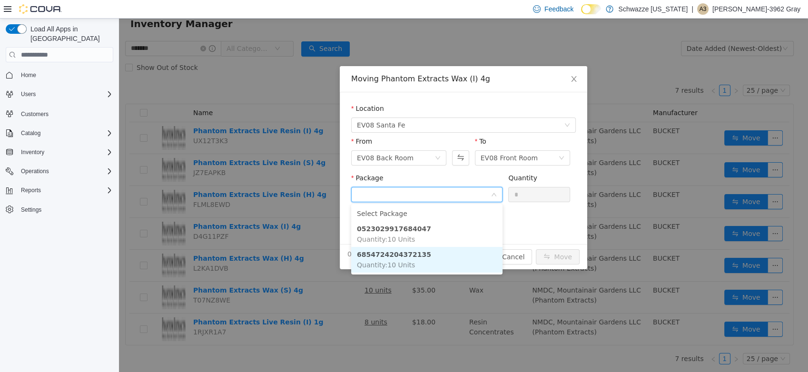
click at [457, 253] on li "6854724204372135 Quantity : 10 Units" at bounding box center [426, 260] width 151 height 26
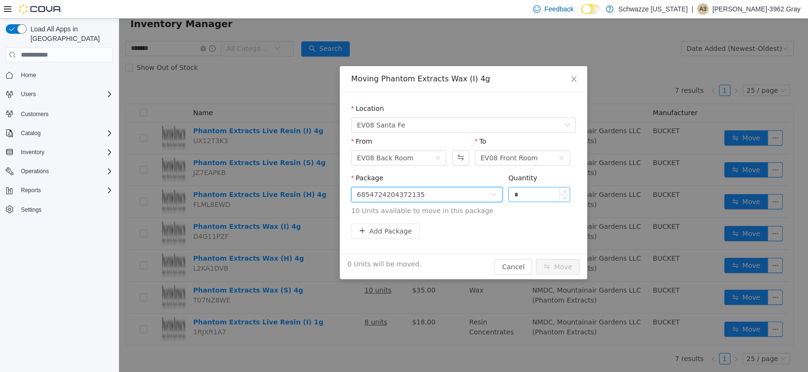
click at [529, 190] on input "*" at bounding box center [539, 195] width 61 height 14
type input "**"
click at [510, 238] on div "Add Package" at bounding box center [463, 231] width 225 height 15
click at [557, 260] on button "Move" at bounding box center [558, 266] width 44 height 15
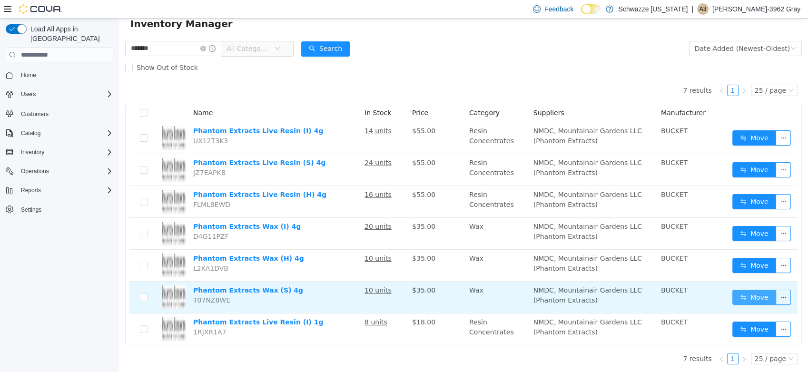
click at [753, 295] on button "Move" at bounding box center [755, 297] width 44 height 15
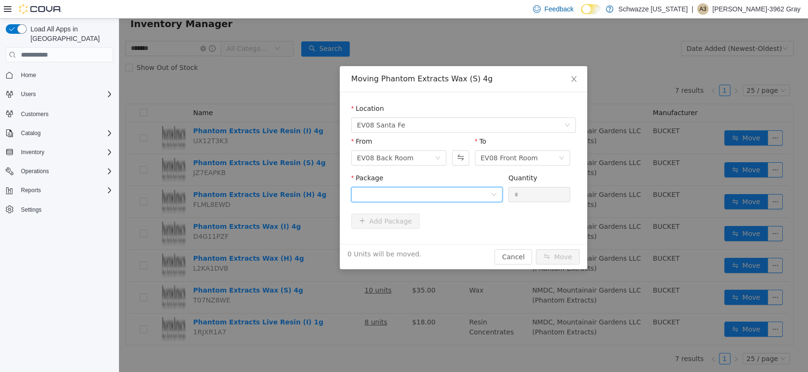
click at [484, 198] on div at bounding box center [424, 195] width 134 height 14
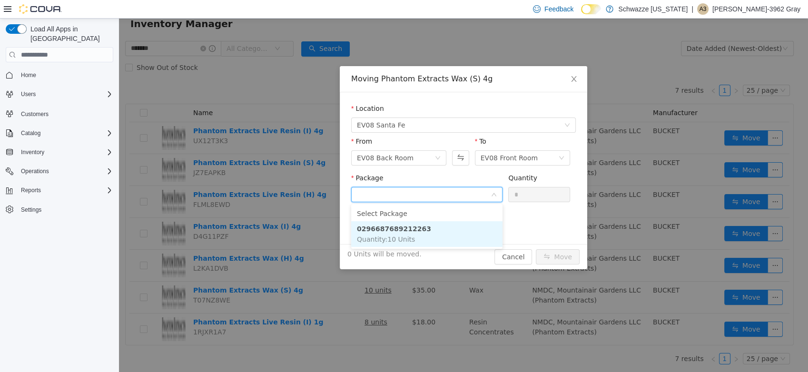
click at [444, 228] on li "0296687689212263 Quantity : 10 Units" at bounding box center [426, 234] width 151 height 26
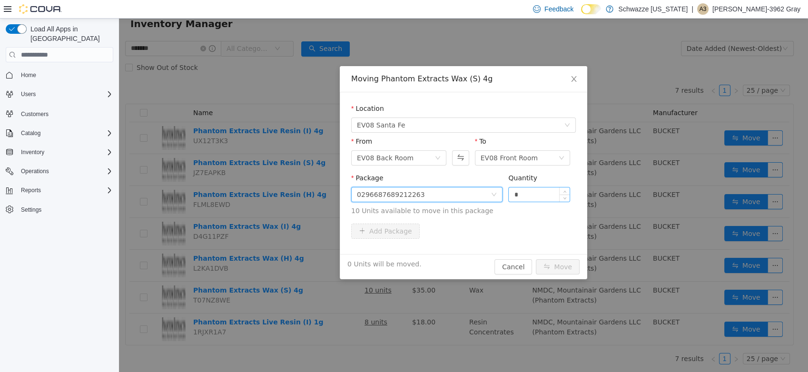
click at [546, 191] on input "*" at bounding box center [539, 195] width 61 height 14
type input "**"
click at [501, 232] on div "Add Package" at bounding box center [463, 231] width 225 height 15
click at [560, 263] on button "Move" at bounding box center [558, 266] width 44 height 15
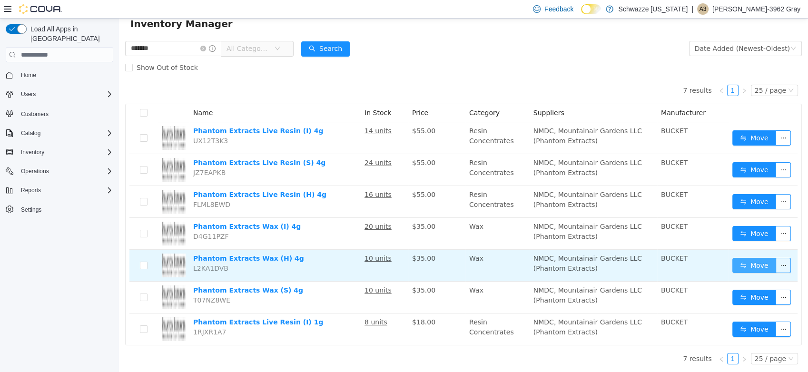
click at [752, 267] on button "Move" at bounding box center [755, 265] width 44 height 15
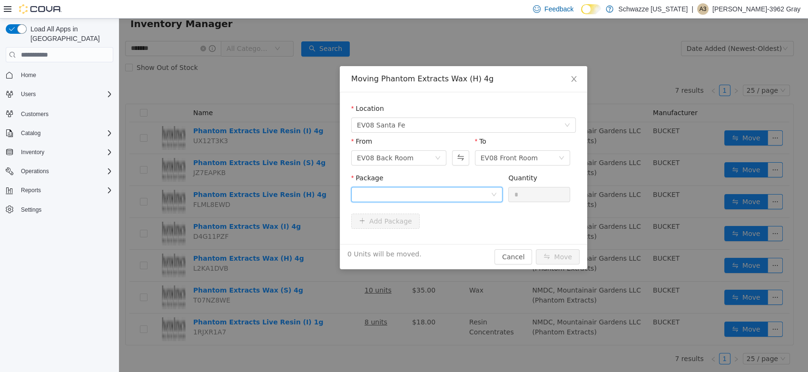
click at [481, 195] on div at bounding box center [424, 195] width 134 height 14
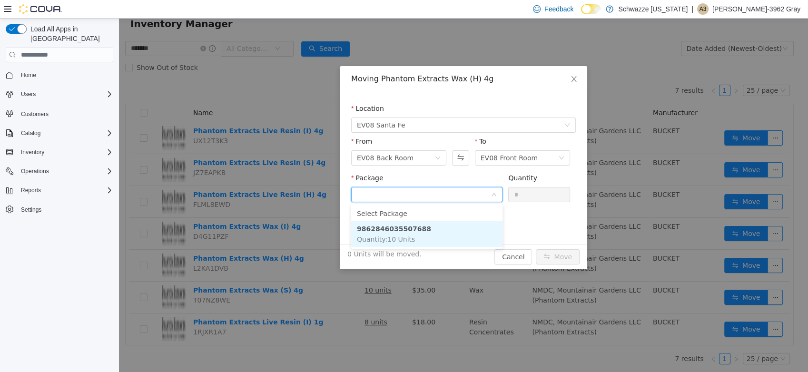
click at [463, 242] on li "9862846035507688 Quantity : 10 Units" at bounding box center [426, 234] width 151 height 26
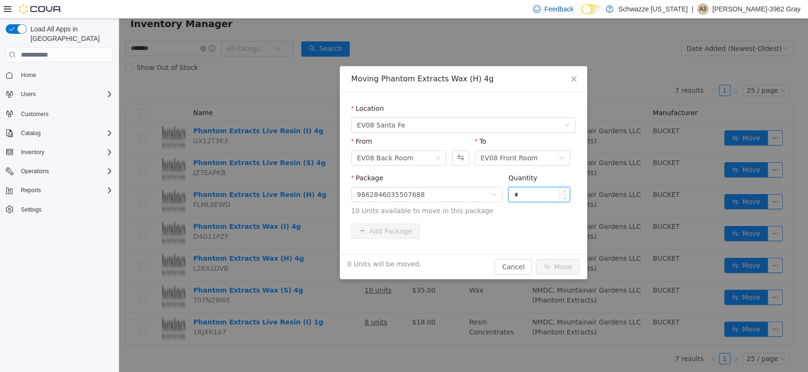
click at [547, 195] on input "*" at bounding box center [539, 195] width 61 height 14
type input "**"
click at [529, 216] on div "Package 9862846035507688 Quantity ** 10 Units available to move in this package" at bounding box center [463, 196] width 225 height 47
click at [555, 266] on button "Move" at bounding box center [558, 266] width 44 height 15
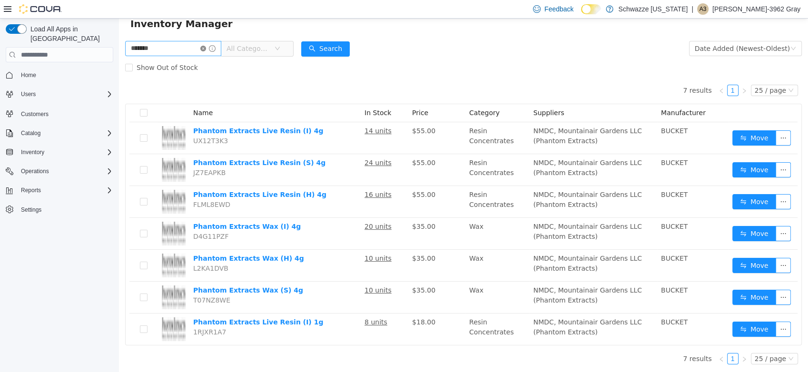
click at [206, 49] on icon "icon: close-circle" at bounding box center [203, 49] width 6 height 6
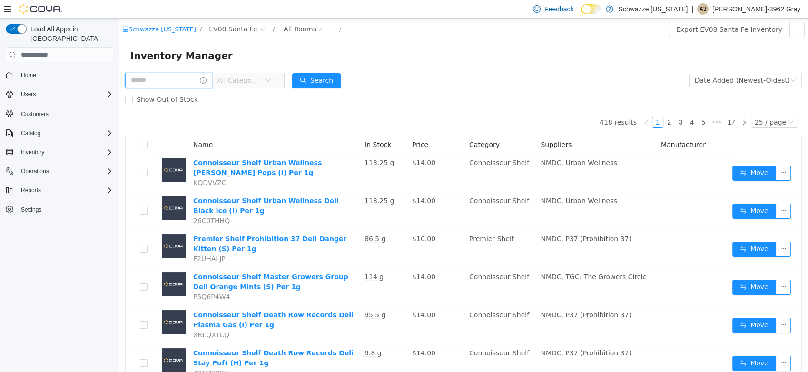
click at [156, 84] on input "text" at bounding box center [168, 80] width 87 height 15
type input "******"
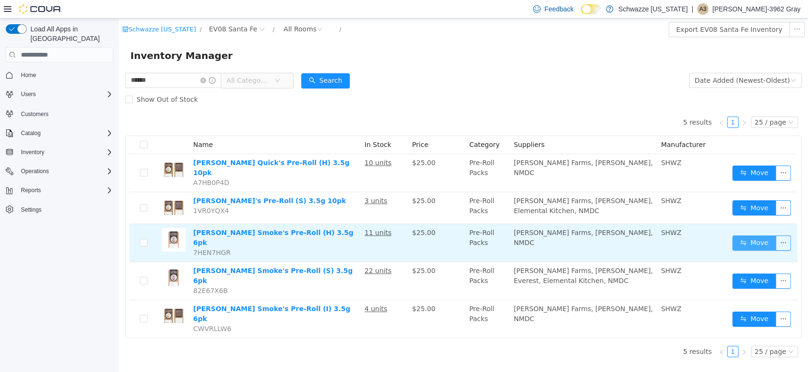
click at [740, 238] on button "Move" at bounding box center [755, 243] width 44 height 15
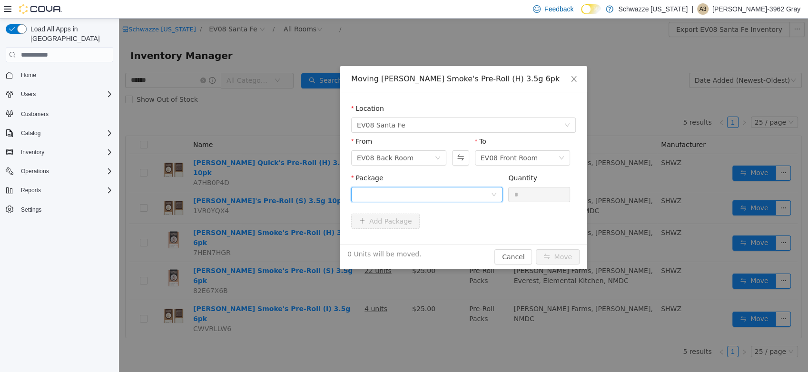
click at [362, 191] on div at bounding box center [424, 195] width 134 height 14
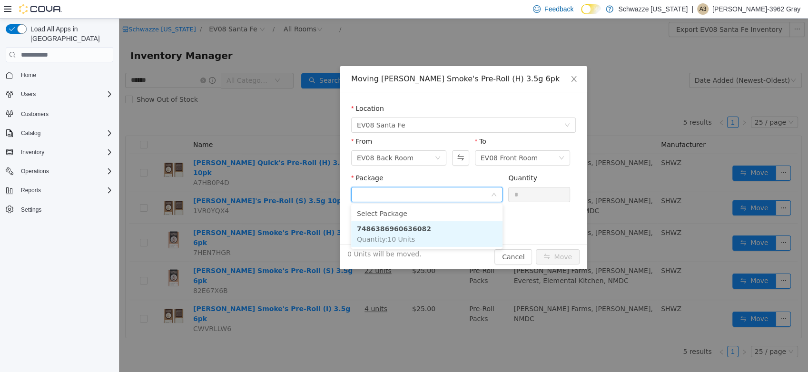
click at [435, 238] on li "7486386960636082 Quantity : 10 Units" at bounding box center [426, 234] width 151 height 26
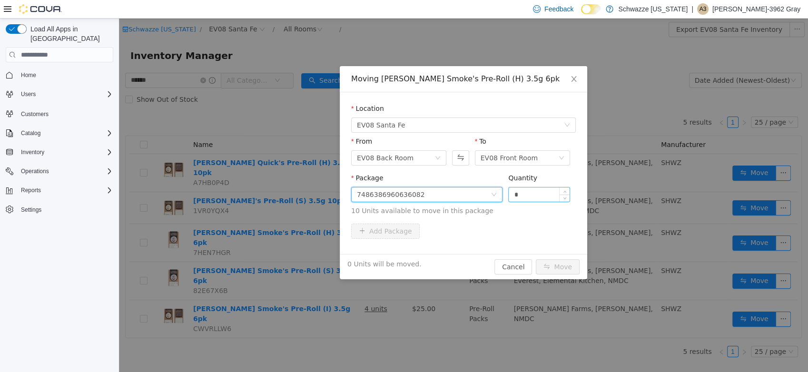
click at [555, 193] on input "*" at bounding box center [539, 195] width 61 height 14
type input "**"
click at [556, 224] on div "Add Package" at bounding box center [463, 231] width 225 height 15
click at [572, 261] on button "Move" at bounding box center [558, 266] width 44 height 15
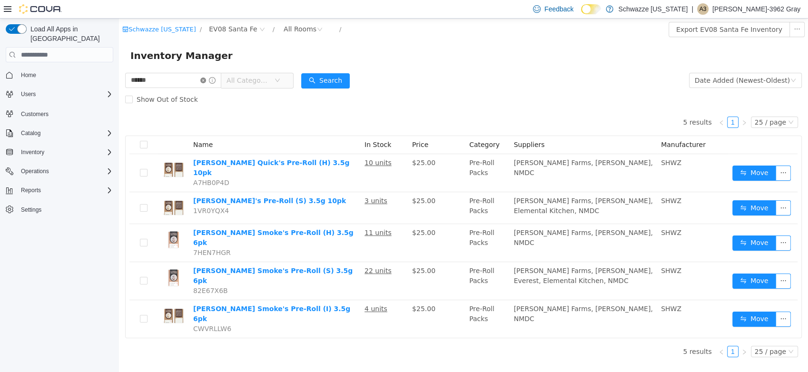
click at [206, 80] on icon "icon: close-circle" at bounding box center [203, 81] width 6 height 6
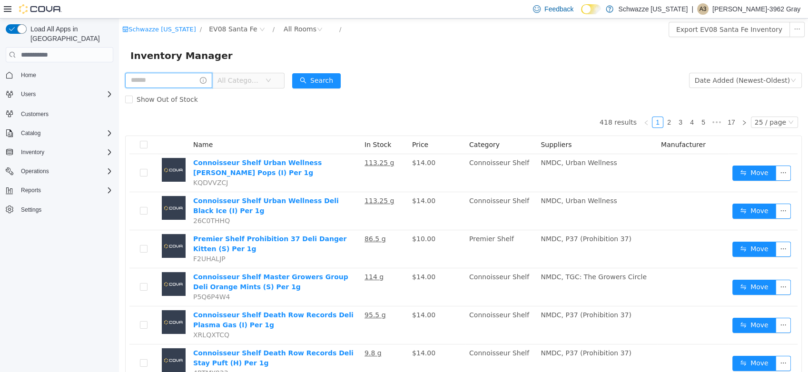
click at [191, 82] on input "text" at bounding box center [168, 80] width 87 height 15
type input "****"
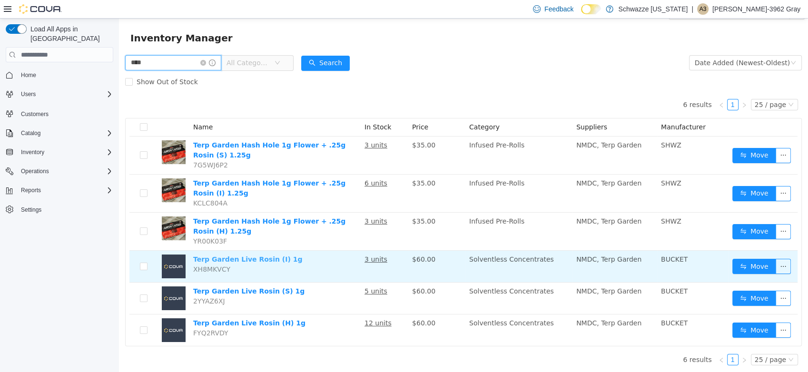
scroll to position [19, 0]
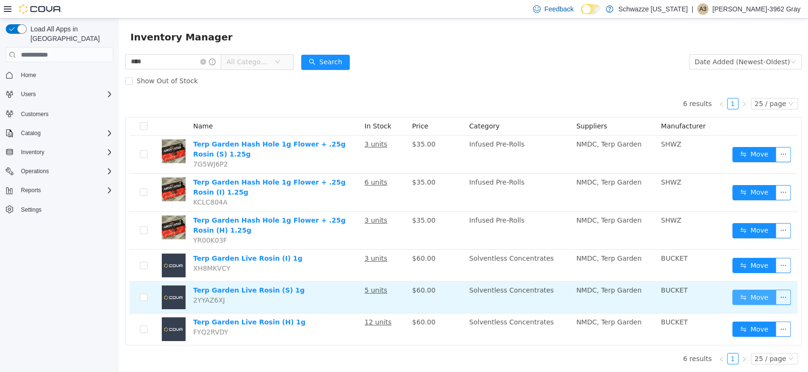
click at [733, 296] on button "Move" at bounding box center [755, 297] width 44 height 15
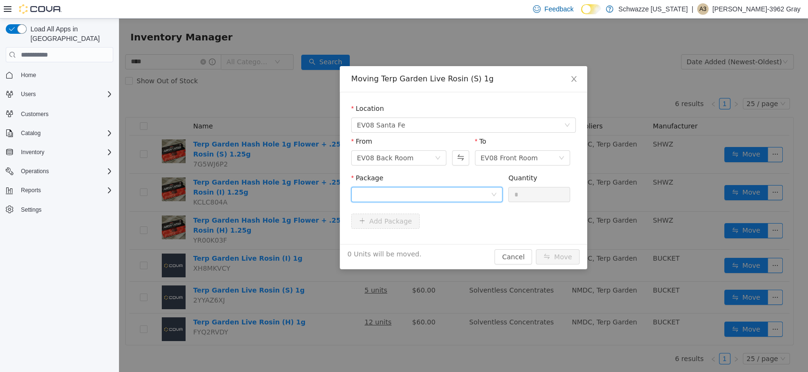
click at [448, 200] on div at bounding box center [424, 195] width 134 height 14
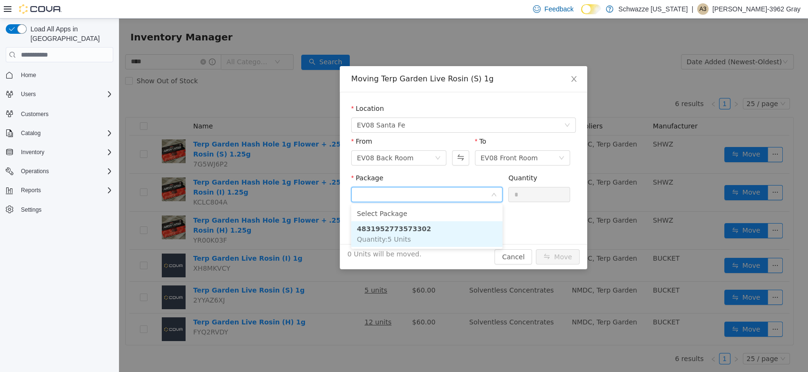
click at [435, 236] on li "4831952773573302 Quantity : 5 Units" at bounding box center [426, 234] width 151 height 26
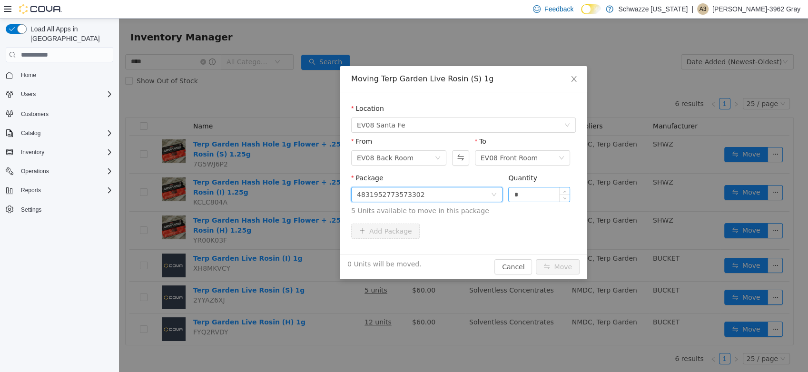
click at [525, 191] on input "*" at bounding box center [539, 195] width 61 height 14
type input "*"
click at [519, 224] on div "Add Package" at bounding box center [463, 231] width 225 height 15
click at [561, 269] on button "Move" at bounding box center [558, 266] width 44 height 15
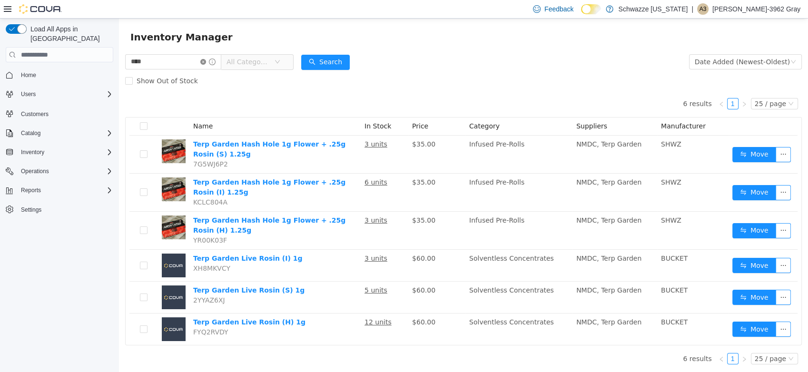
click at [206, 63] on icon "icon: close-circle" at bounding box center [203, 62] width 6 height 6
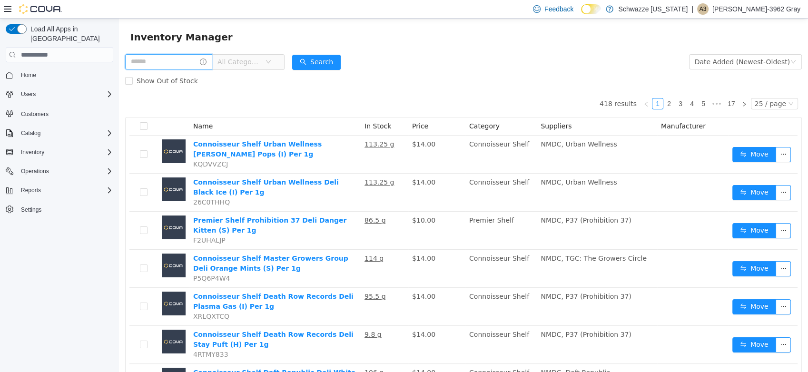
click at [175, 58] on input "text" at bounding box center [168, 61] width 87 height 15
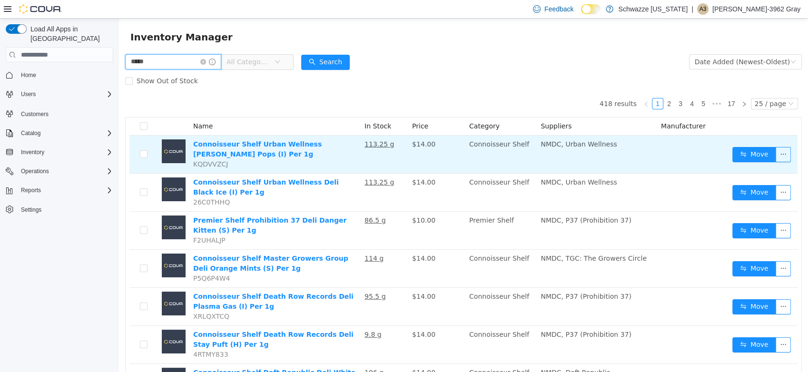
type input "*****"
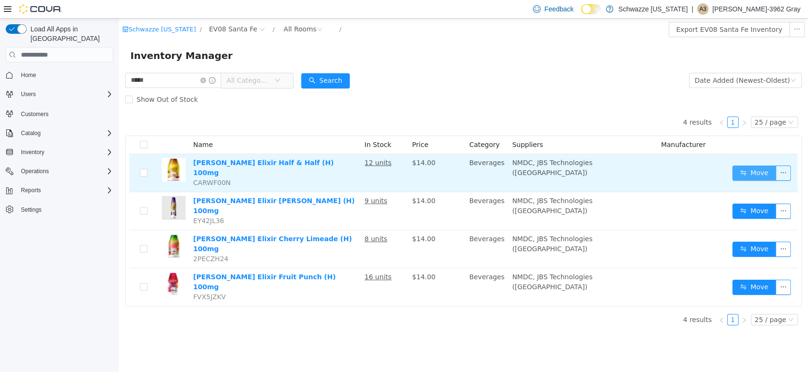
click at [741, 166] on button "Move" at bounding box center [755, 173] width 44 height 15
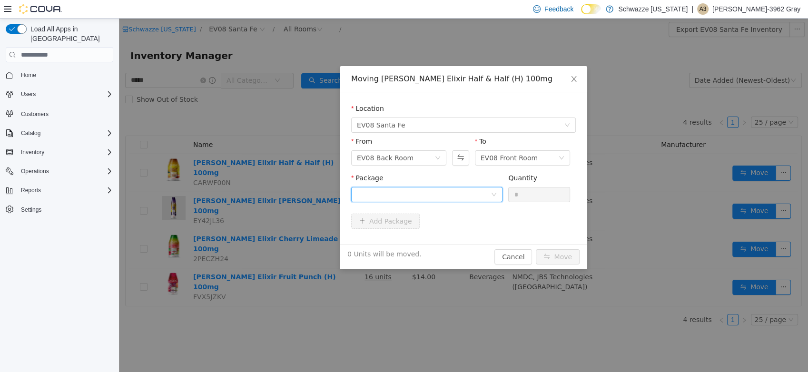
click at [431, 190] on div at bounding box center [424, 195] width 134 height 14
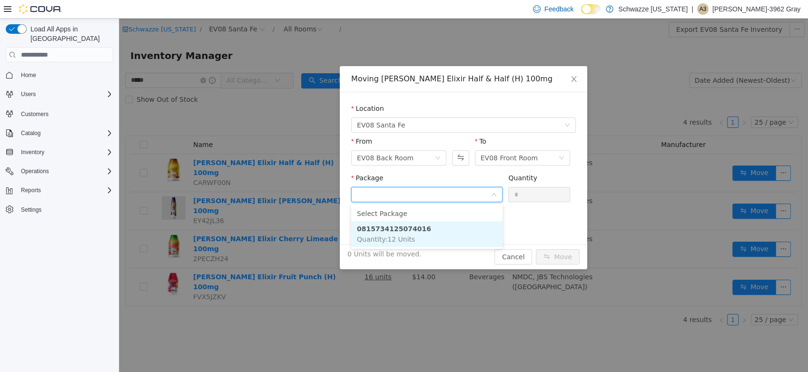
click at [430, 231] on li "0815734125074016 Quantity : 12 Units" at bounding box center [426, 234] width 151 height 26
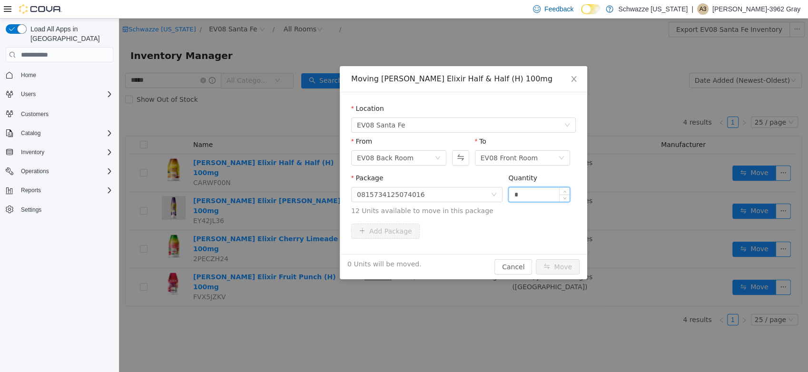
click at [532, 194] on input "*" at bounding box center [539, 195] width 61 height 14
type input "**"
click at [522, 232] on div "Add Package" at bounding box center [463, 231] width 225 height 15
click at [555, 260] on button "Move" at bounding box center [558, 266] width 44 height 15
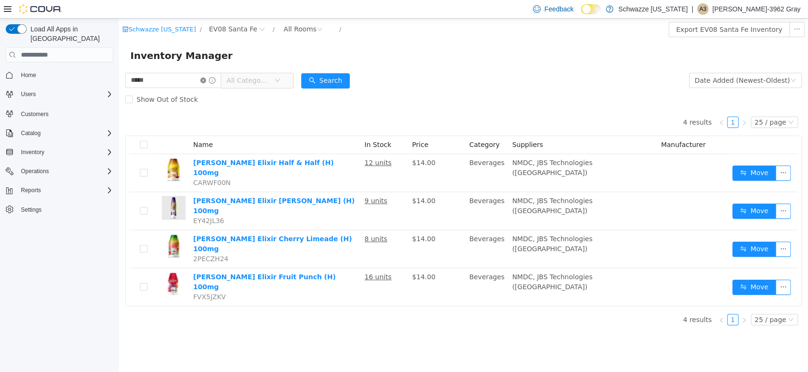
click at [206, 81] on icon "icon: close-circle" at bounding box center [203, 81] width 6 height 6
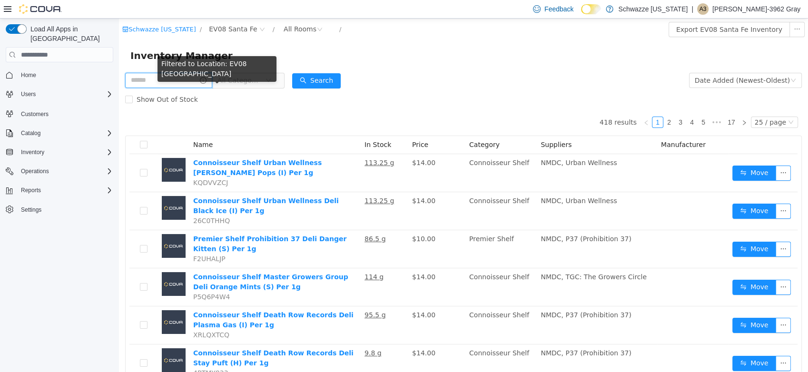
click at [198, 78] on input "text" at bounding box center [168, 80] width 87 height 15
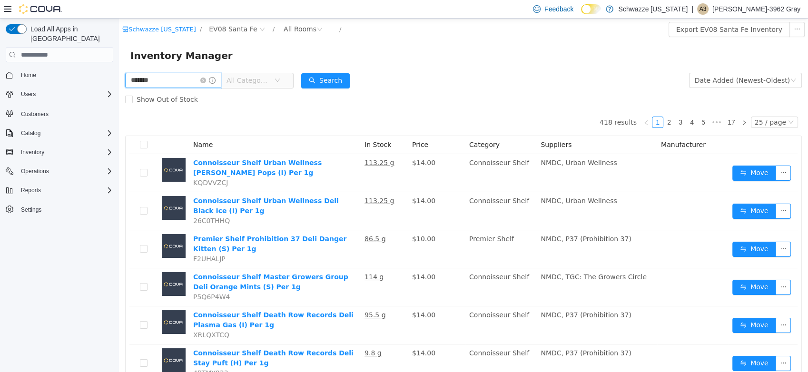
type input "*******"
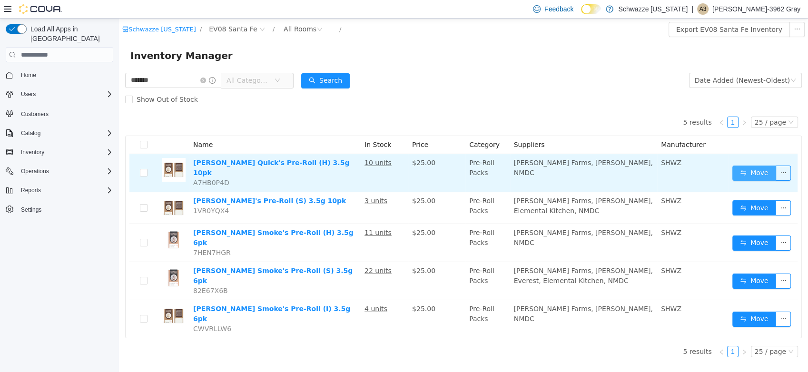
click at [756, 169] on button "Move" at bounding box center [755, 173] width 44 height 15
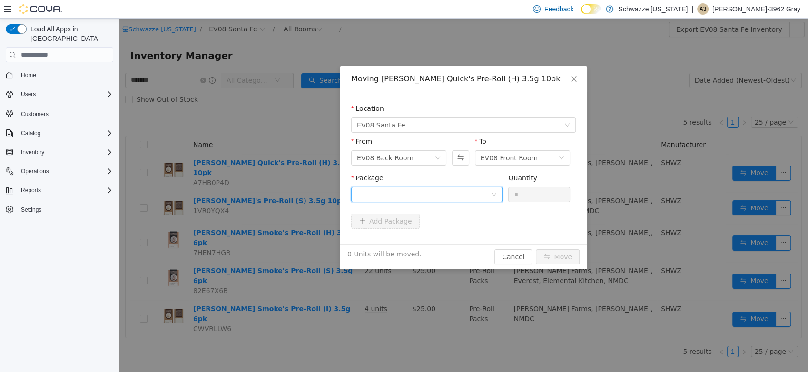
click at [382, 193] on div at bounding box center [424, 195] width 134 height 14
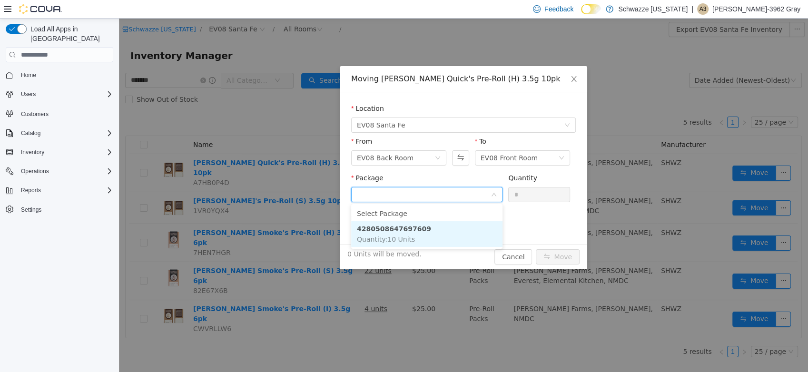
click at [421, 224] on li "4280508647697609 Quantity : 10 Units" at bounding box center [426, 234] width 151 height 26
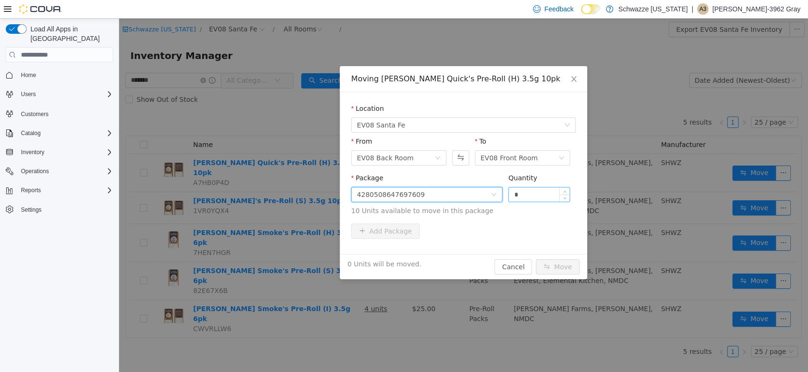
click at [524, 194] on input "*" at bounding box center [539, 195] width 61 height 14
type input "**"
click at [549, 270] on button "Move" at bounding box center [558, 266] width 44 height 15
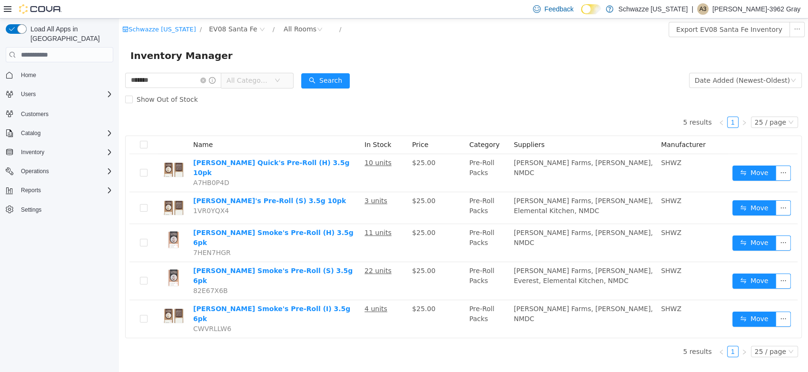
click at [210, 84] on span at bounding box center [207, 80] width 15 height 7
click at [206, 83] on icon "icon: close-circle" at bounding box center [203, 81] width 6 height 6
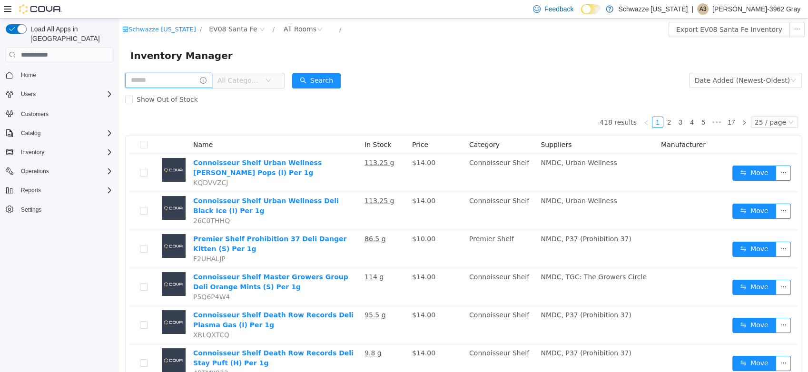
click at [174, 82] on input "text" at bounding box center [168, 80] width 87 height 15
type input "******"
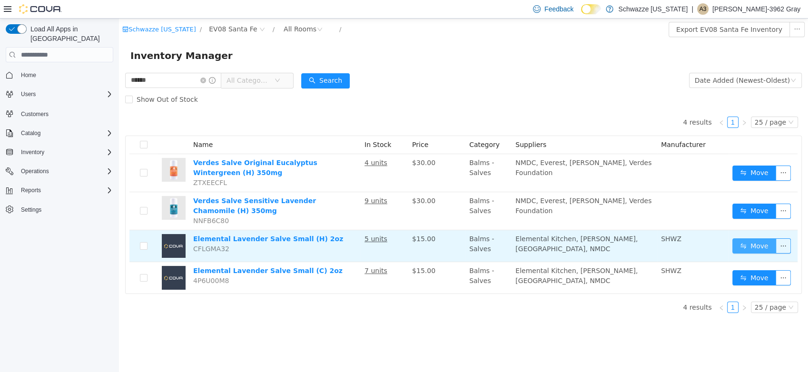
click at [747, 243] on button "Move" at bounding box center [755, 246] width 44 height 15
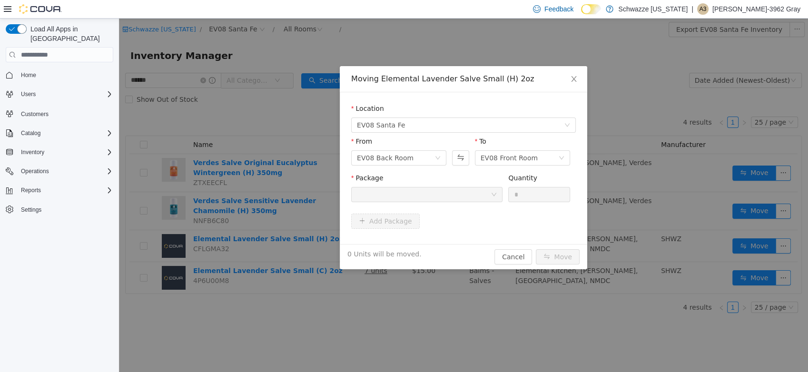
click at [491, 192] on icon "icon: down" at bounding box center [494, 195] width 6 height 6
click at [577, 79] on icon "icon: close" at bounding box center [574, 79] width 8 height 8
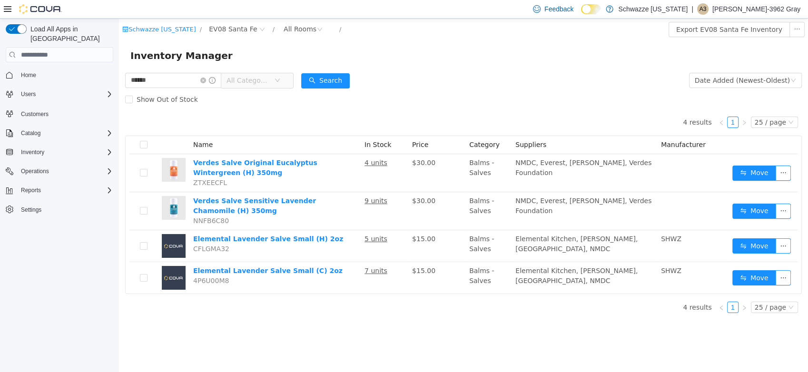
click at [425, 358] on div "Schwazze [US_STATE] / EV08 Santa Fe / All Rooms / Export EV08 Santa Fe Inventor…" at bounding box center [463, 196] width 689 height 354
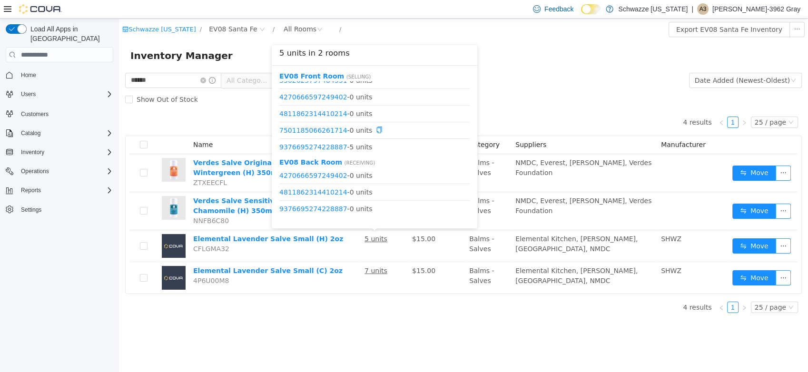
scroll to position [11, 0]
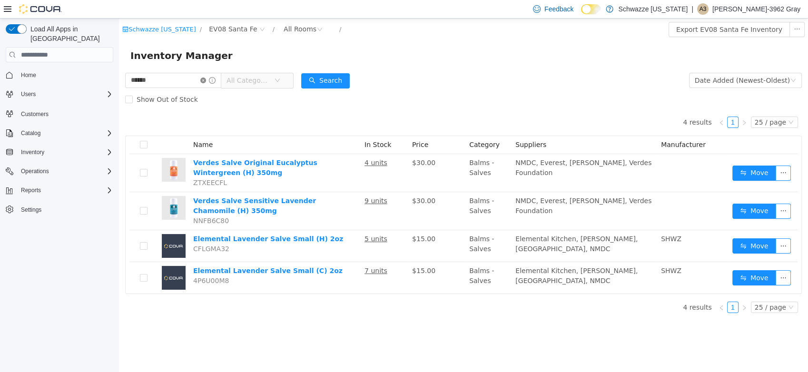
click at [206, 79] on icon "icon: close-circle" at bounding box center [203, 81] width 6 height 6
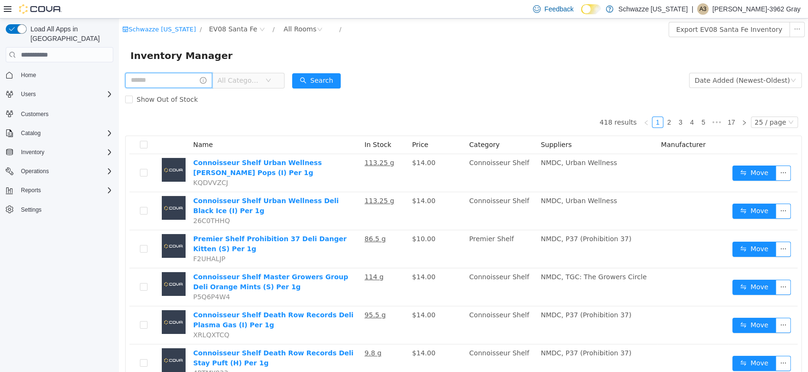
click at [187, 81] on input "text" at bounding box center [168, 80] width 87 height 15
type input "********"
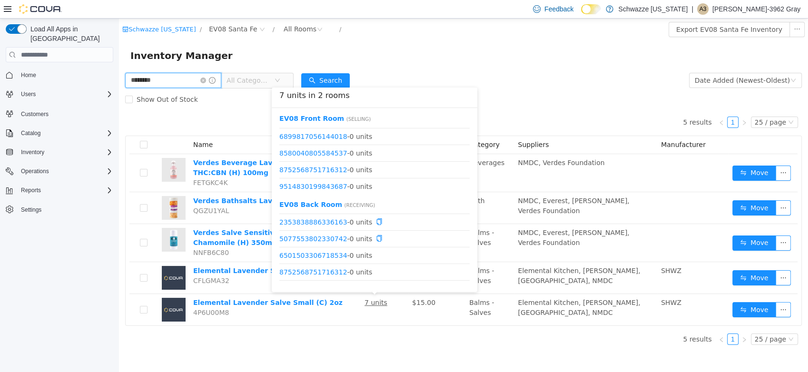
scroll to position [45, 0]
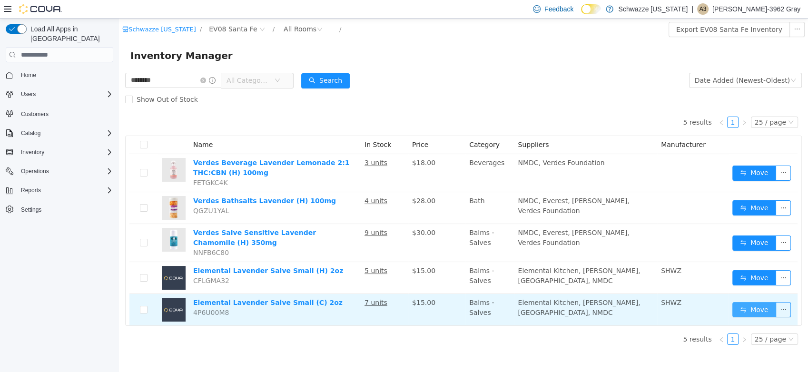
click at [749, 304] on button "Move" at bounding box center [755, 309] width 44 height 15
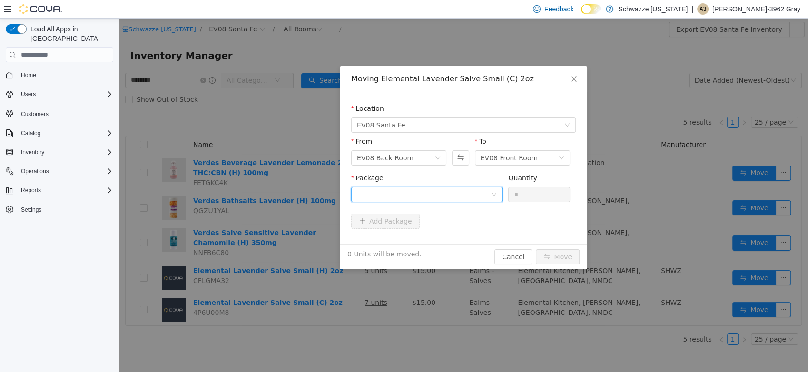
click at [448, 188] on div at bounding box center [424, 195] width 134 height 14
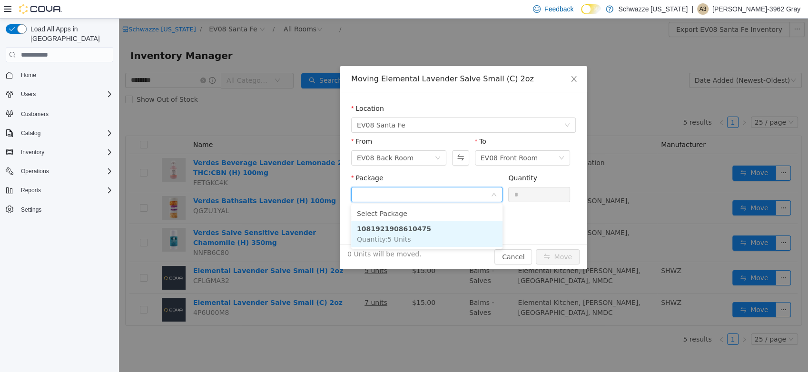
click at [442, 228] on li "1081921908610475 Quantity : 5 Units" at bounding box center [426, 234] width 151 height 26
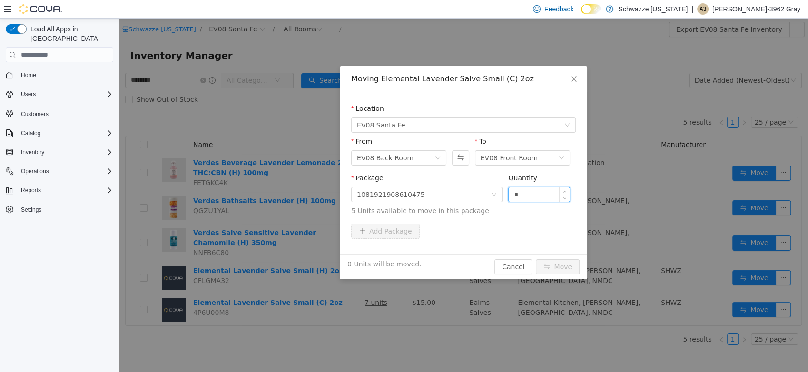
click at [549, 190] on input "*" at bounding box center [539, 195] width 61 height 14
type input "*"
click at [538, 235] on div "Add Package" at bounding box center [463, 231] width 225 height 15
click at [558, 266] on button "Move" at bounding box center [558, 266] width 44 height 15
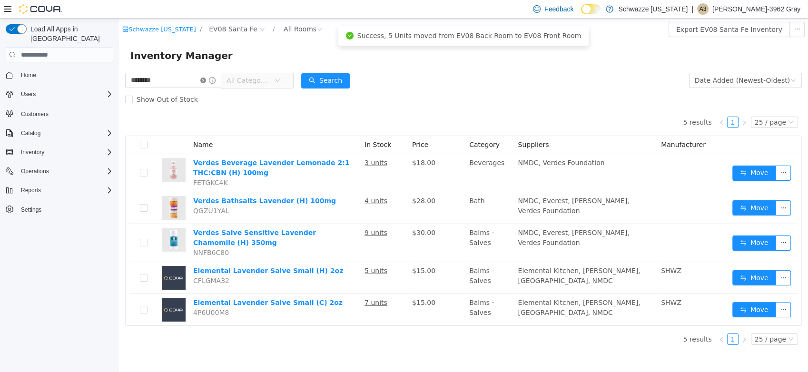
click at [206, 83] on icon "icon: close-circle" at bounding box center [203, 81] width 6 height 6
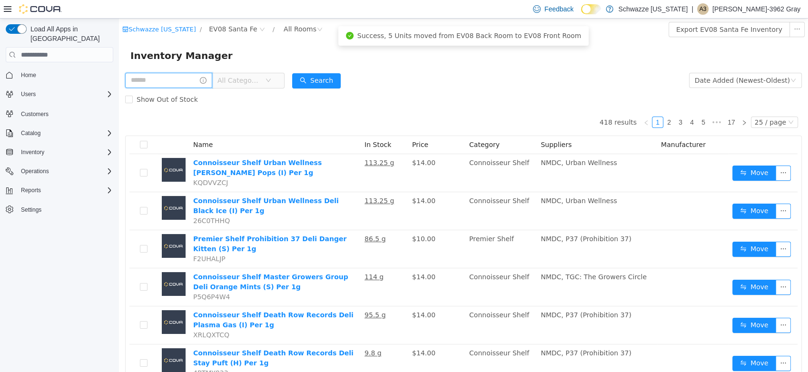
click at [148, 76] on input "text" at bounding box center [168, 80] width 87 height 15
type input "***"
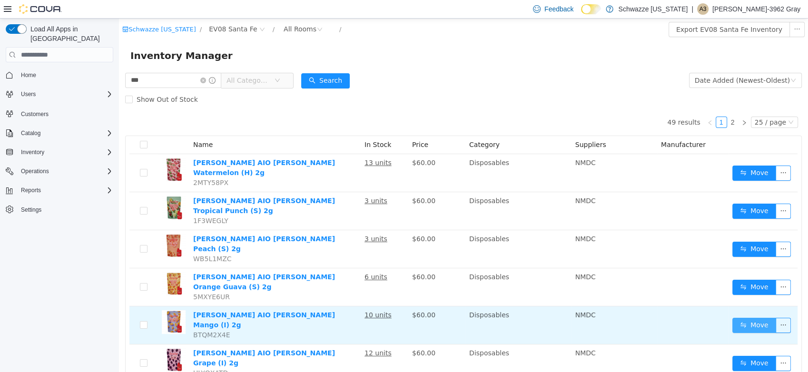
click at [744, 318] on button "Move" at bounding box center [755, 325] width 44 height 15
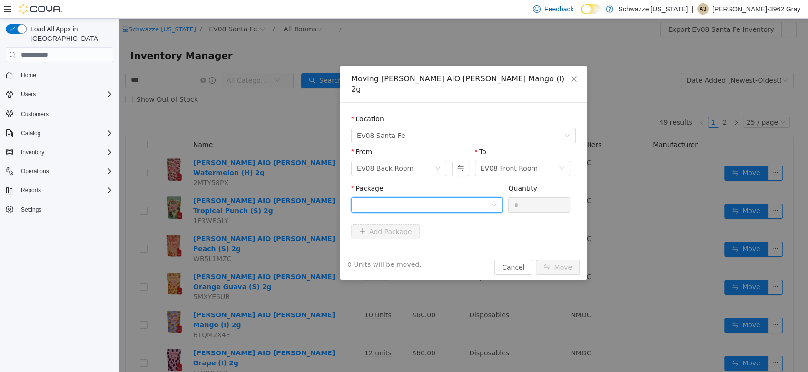
click at [426, 198] on div at bounding box center [424, 205] width 134 height 14
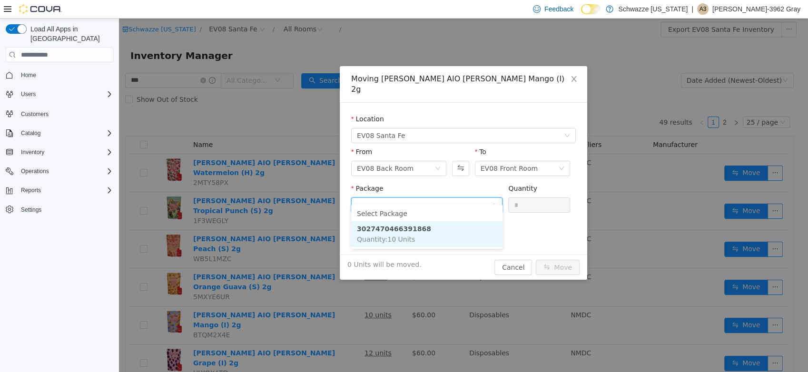
click at [431, 225] on li "3027470466391868 Quantity : 10 Units" at bounding box center [426, 234] width 151 height 26
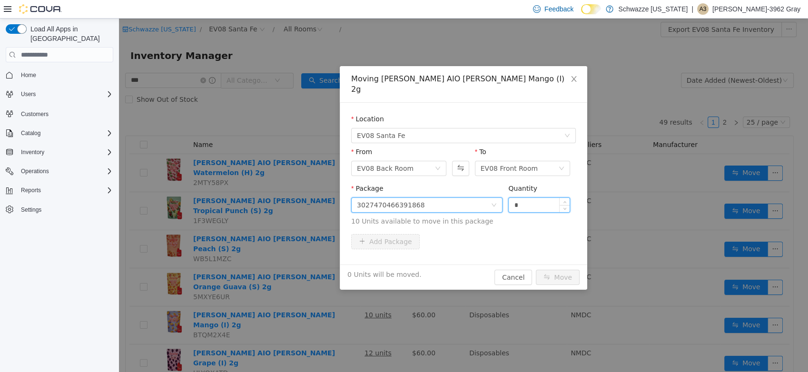
click at [518, 198] on input "*" at bounding box center [539, 205] width 61 height 14
type input "**"
click at [533, 221] on div "Package 3027470466391868 Quantity ** 10 Units available to move in this package" at bounding box center [463, 209] width 225 height 50
click at [560, 270] on button "Move" at bounding box center [558, 277] width 44 height 15
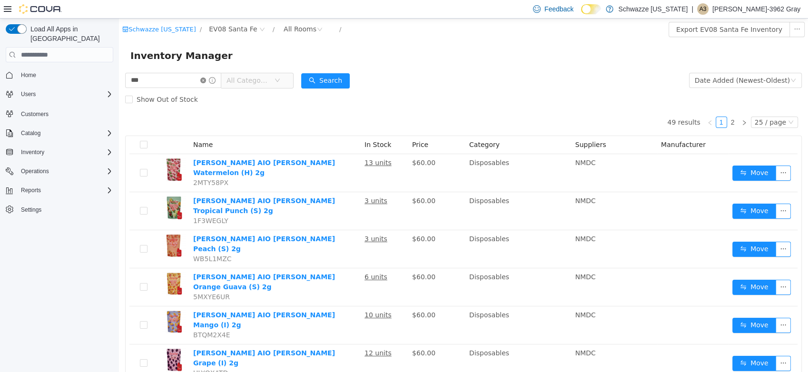
click at [206, 83] on icon "icon: close-circle" at bounding box center [203, 81] width 6 height 6
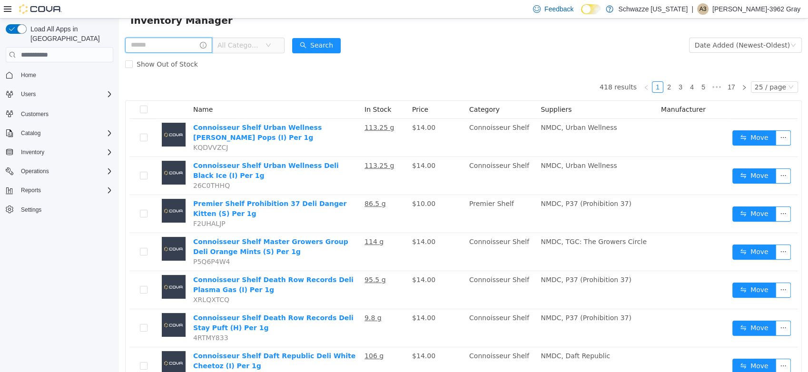
scroll to position [53, 0]
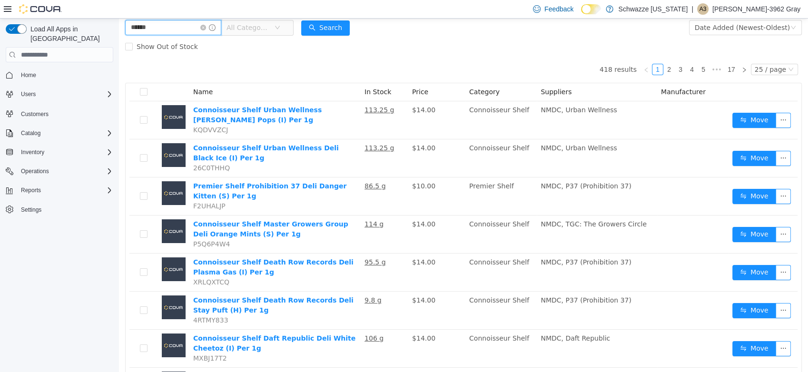
type input "******"
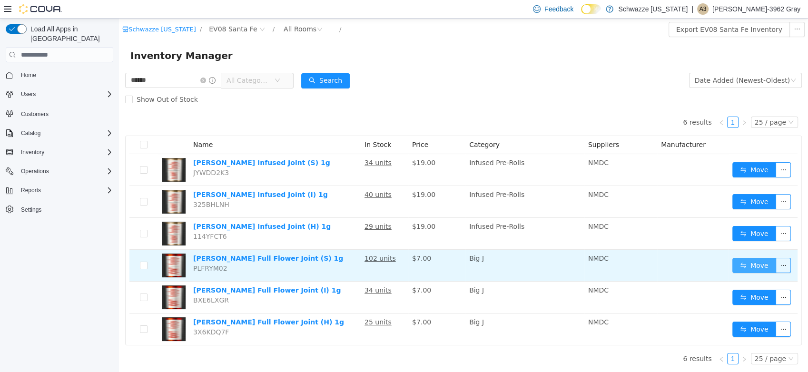
click at [754, 259] on button "Move" at bounding box center [755, 265] width 44 height 15
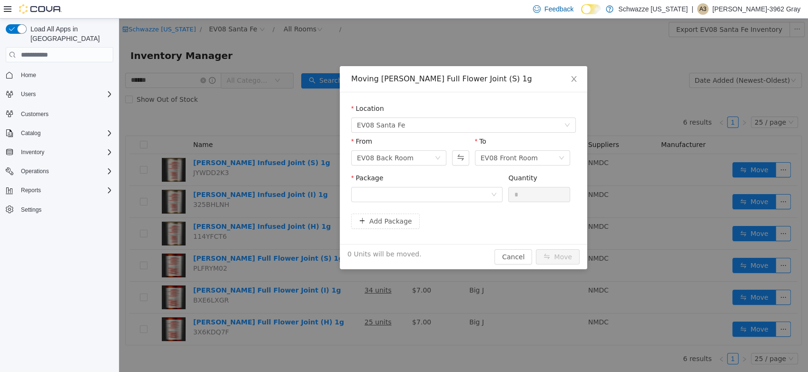
click at [485, 184] on div "Package" at bounding box center [426, 180] width 151 height 14
click at [485, 191] on div at bounding box center [424, 195] width 134 height 14
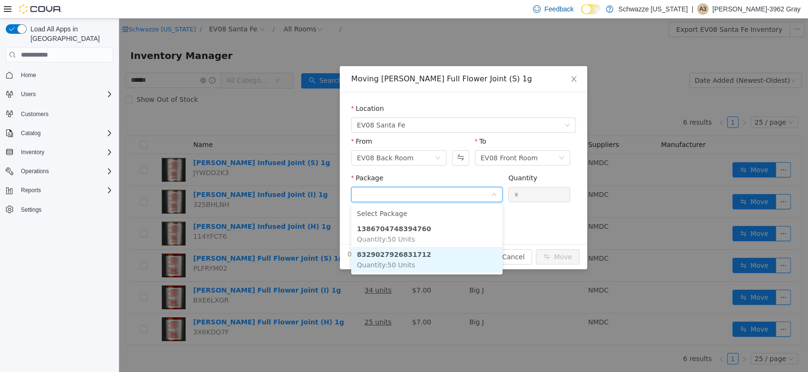
click at [462, 259] on li "8329027926831712 Quantity : 50 Units" at bounding box center [426, 260] width 151 height 26
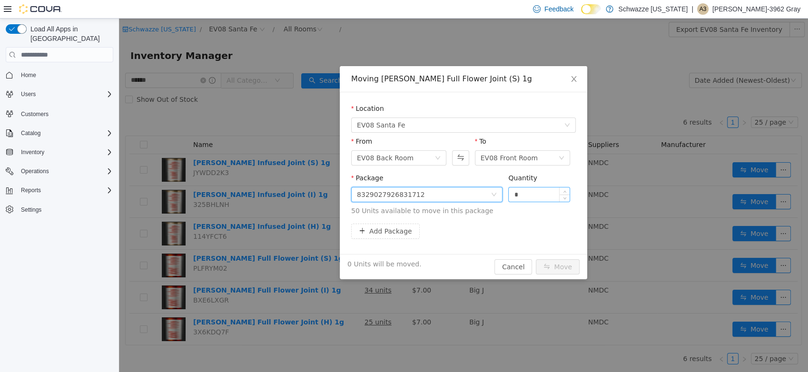
click at [543, 190] on input "*" at bounding box center [539, 195] width 61 height 14
type input "**"
click at [512, 233] on div "Add Package" at bounding box center [463, 231] width 225 height 15
click at [564, 260] on button "Move" at bounding box center [558, 266] width 44 height 15
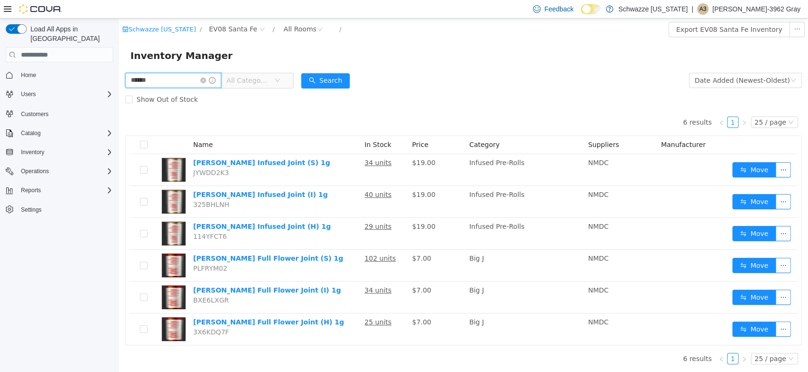
click at [204, 83] on input "******" at bounding box center [173, 80] width 96 height 15
click at [206, 81] on icon "icon: close-circle" at bounding box center [203, 81] width 6 height 6
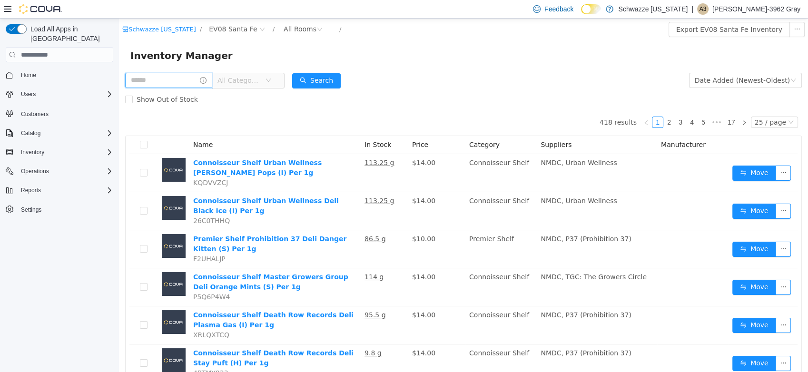
click at [196, 79] on input "text" at bounding box center [168, 80] width 87 height 15
type input "******"
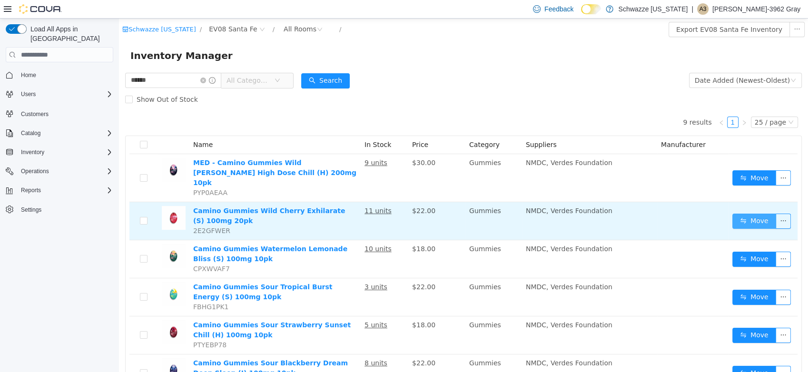
click at [754, 214] on button "Move" at bounding box center [755, 221] width 44 height 15
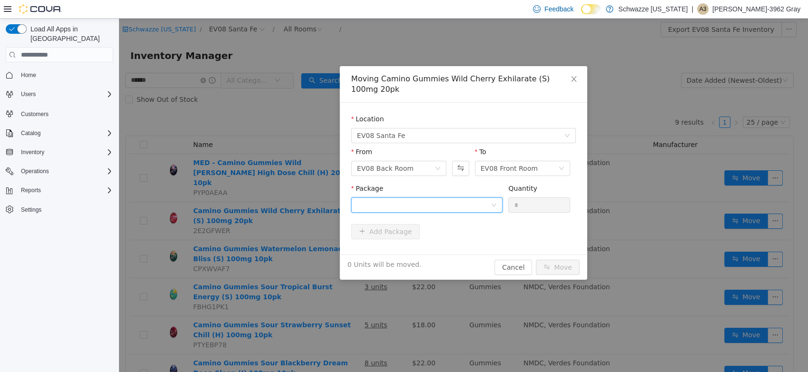
click at [453, 207] on div at bounding box center [424, 205] width 134 height 14
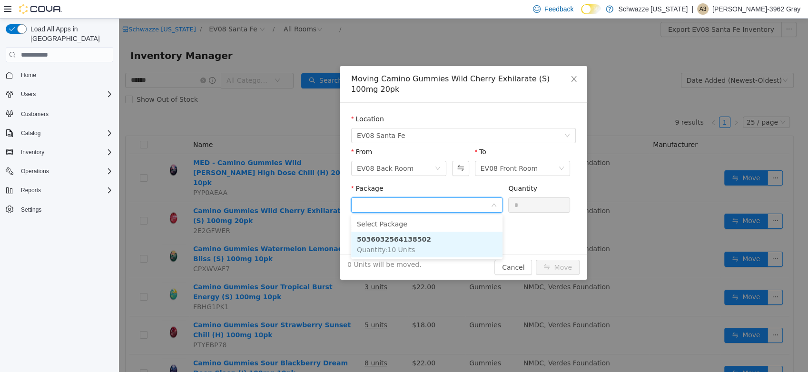
click at [463, 243] on li "5036032564138502 Quantity : 10 Units" at bounding box center [426, 245] width 151 height 26
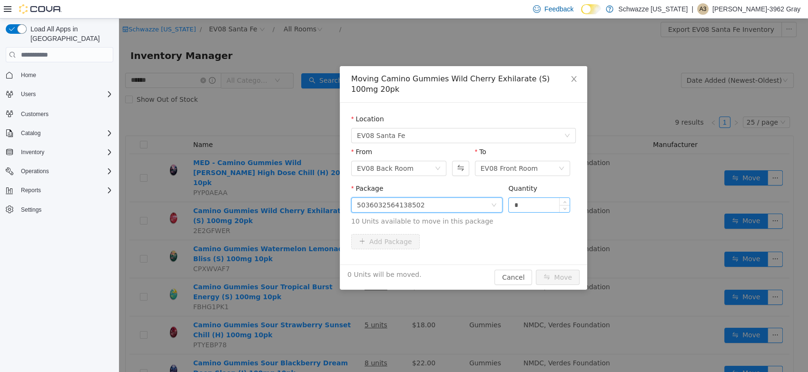
click at [544, 206] on input "*" at bounding box center [539, 205] width 61 height 14
type input "**"
click at [518, 251] on div "Add Package" at bounding box center [463, 243] width 225 height 19
click at [567, 279] on button "Move" at bounding box center [558, 277] width 44 height 15
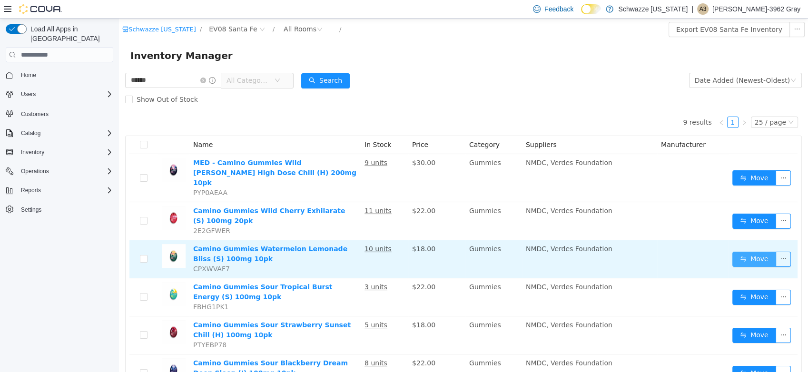
click at [744, 252] on button "Move" at bounding box center [755, 259] width 44 height 15
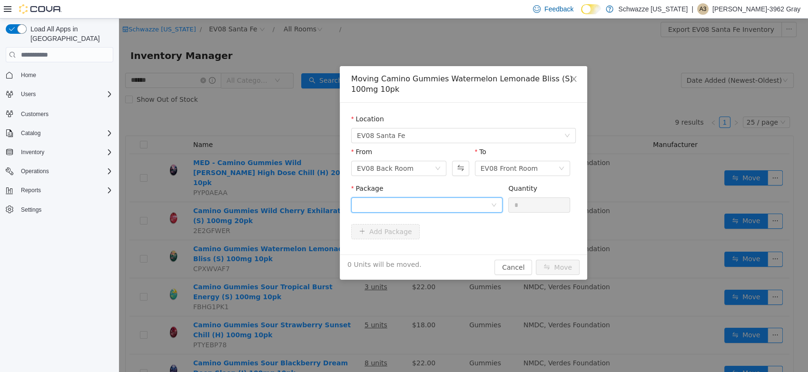
click at [465, 208] on div at bounding box center [424, 205] width 134 height 14
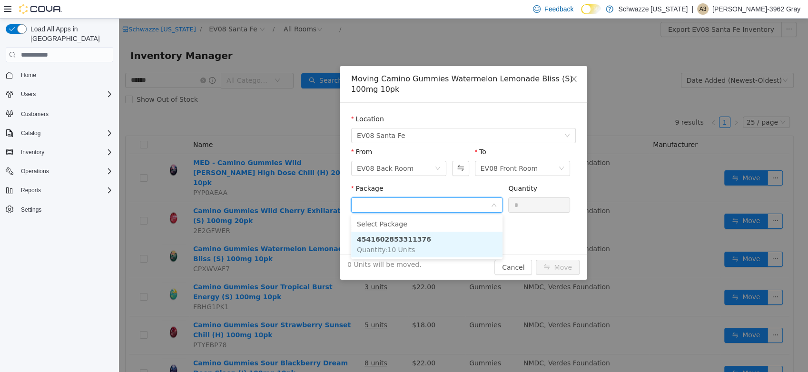
click at [467, 237] on li "4541602853311376 Quantity : 10 Units" at bounding box center [426, 245] width 151 height 26
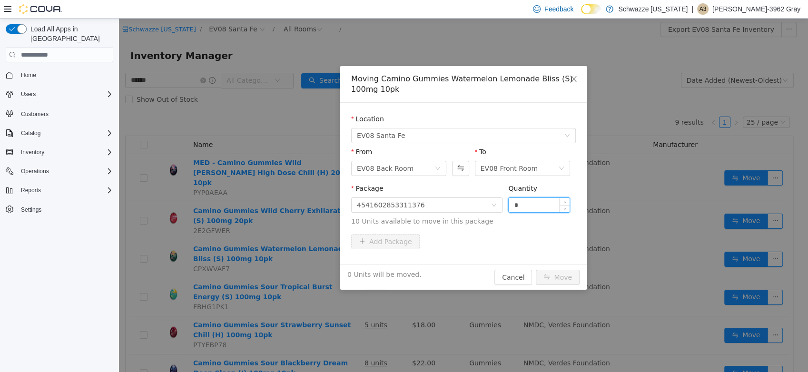
click at [532, 201] on input "*" at bounding box center [539, 205] width 61 height 14
type input "**"
click at [507, 250] on div "Add Package" at bounding box center [463, 243] width 225 height 19
click at [570, 271] on button "Move" at bounding box center [558, 277] width 44 height 15
